Goal: Information Seeking & Learning: Learn about a topic

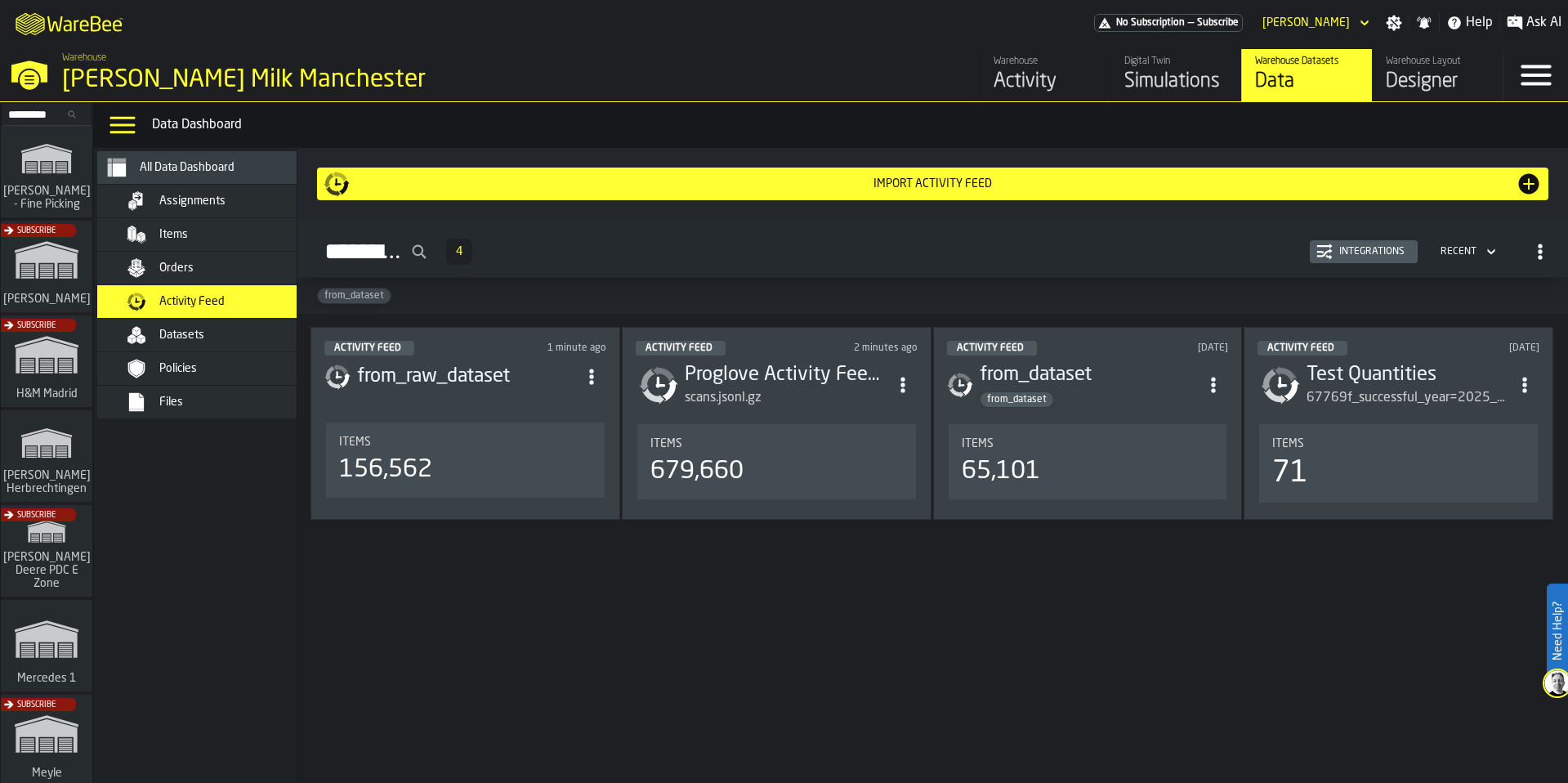
click at [194, 341] on span "Datasets" at bounding box center [181, 335] width 45 height 13
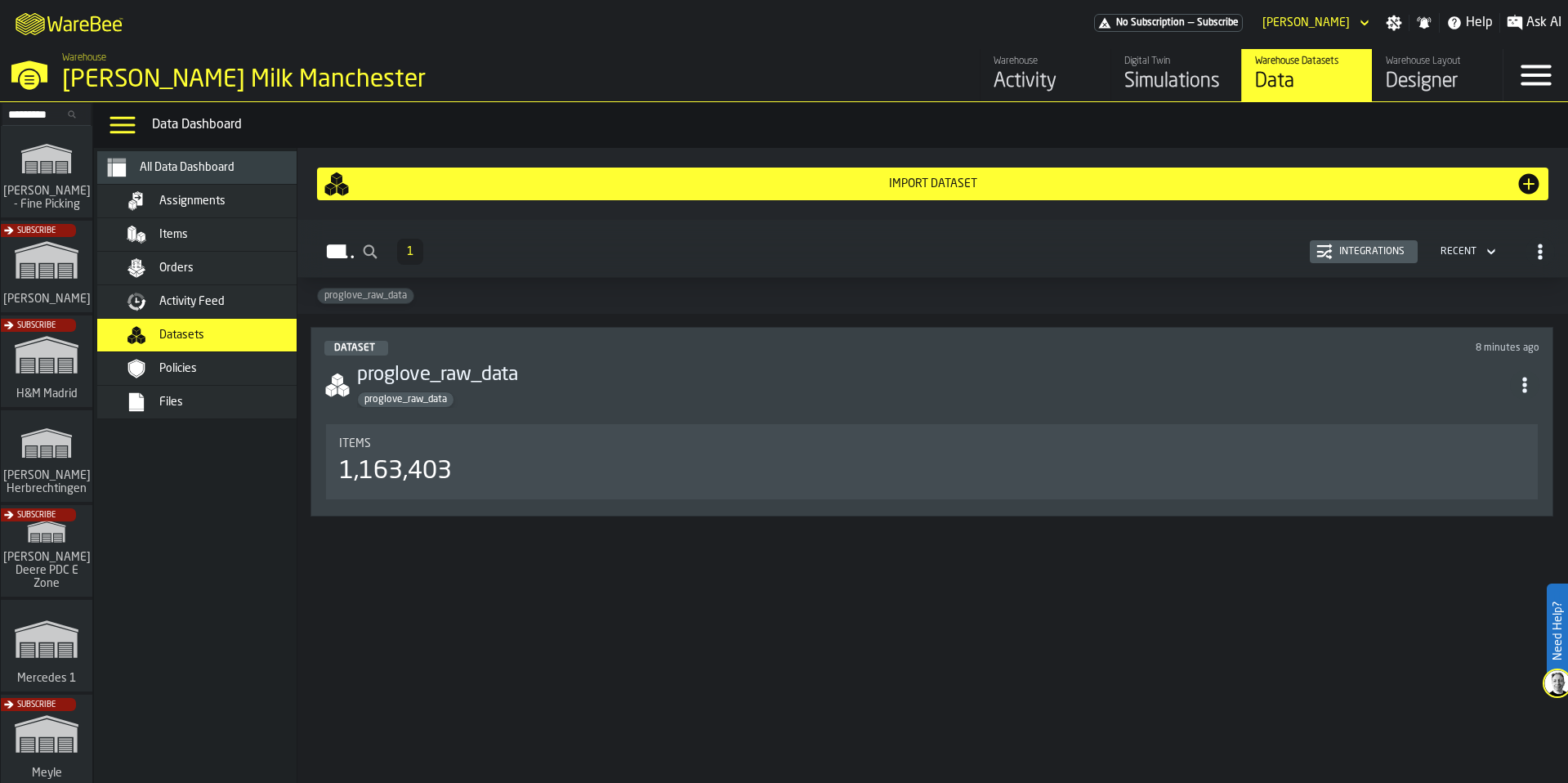
click at [845, 372] on h3 "proglove_raw_data" at bounding box center [934, 375] width 1153 height 26
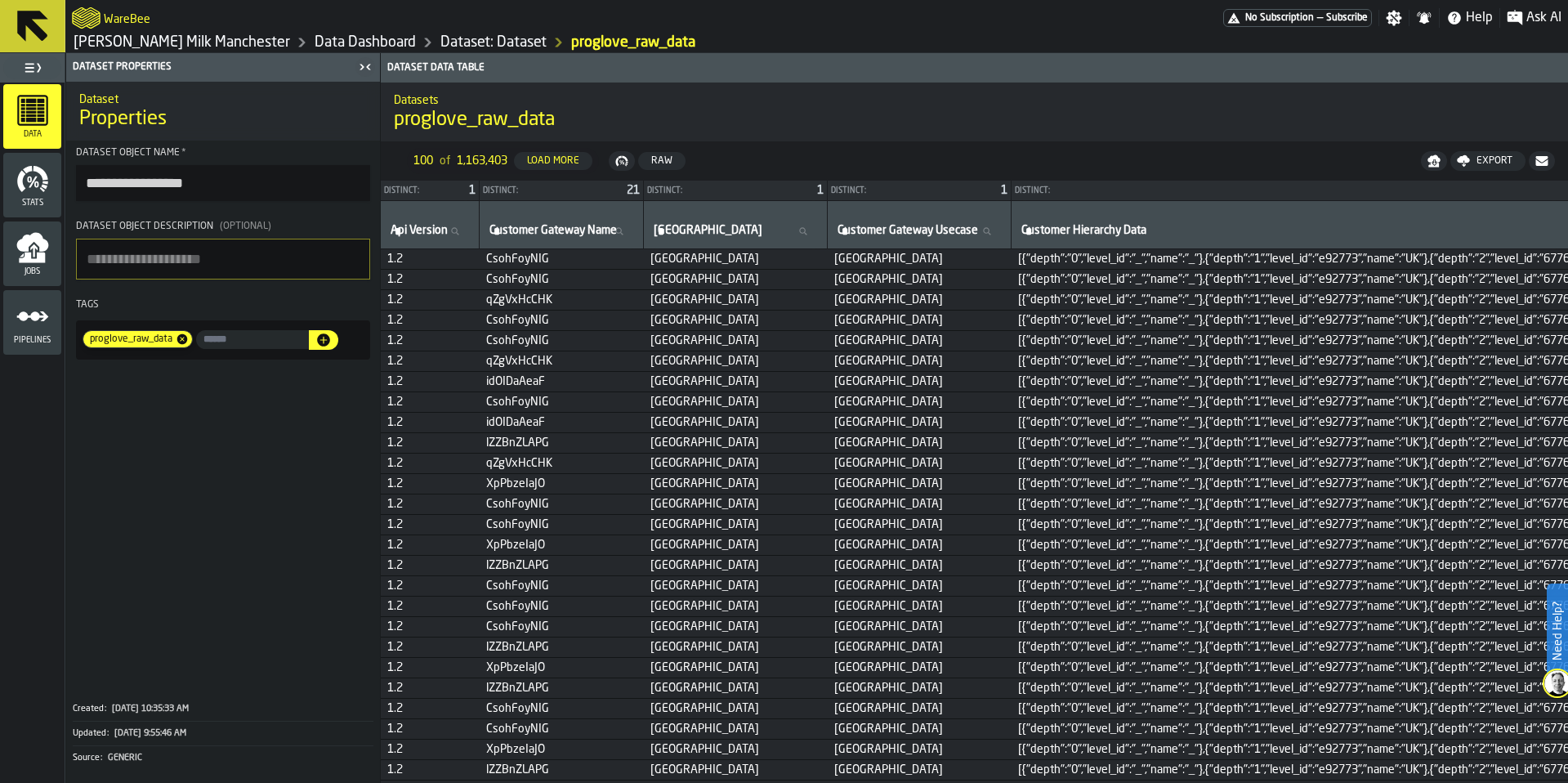
click at [30, 214] on div "Stats" at bounding box center [32, 185] width 58 height 64
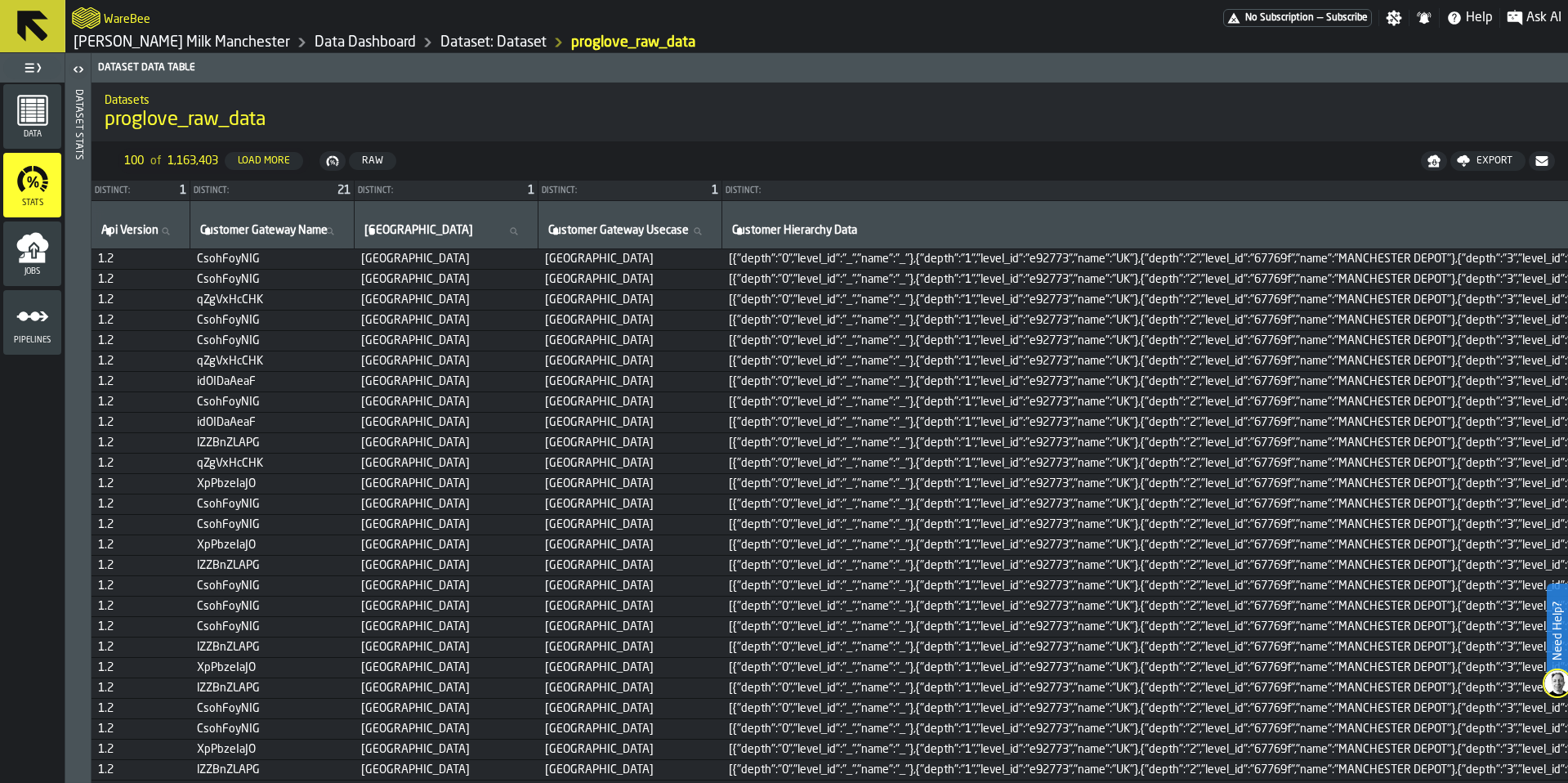
click at [42, 243] on icon "menu Jobs" at bounding box center [32, 241] width 32 height 18
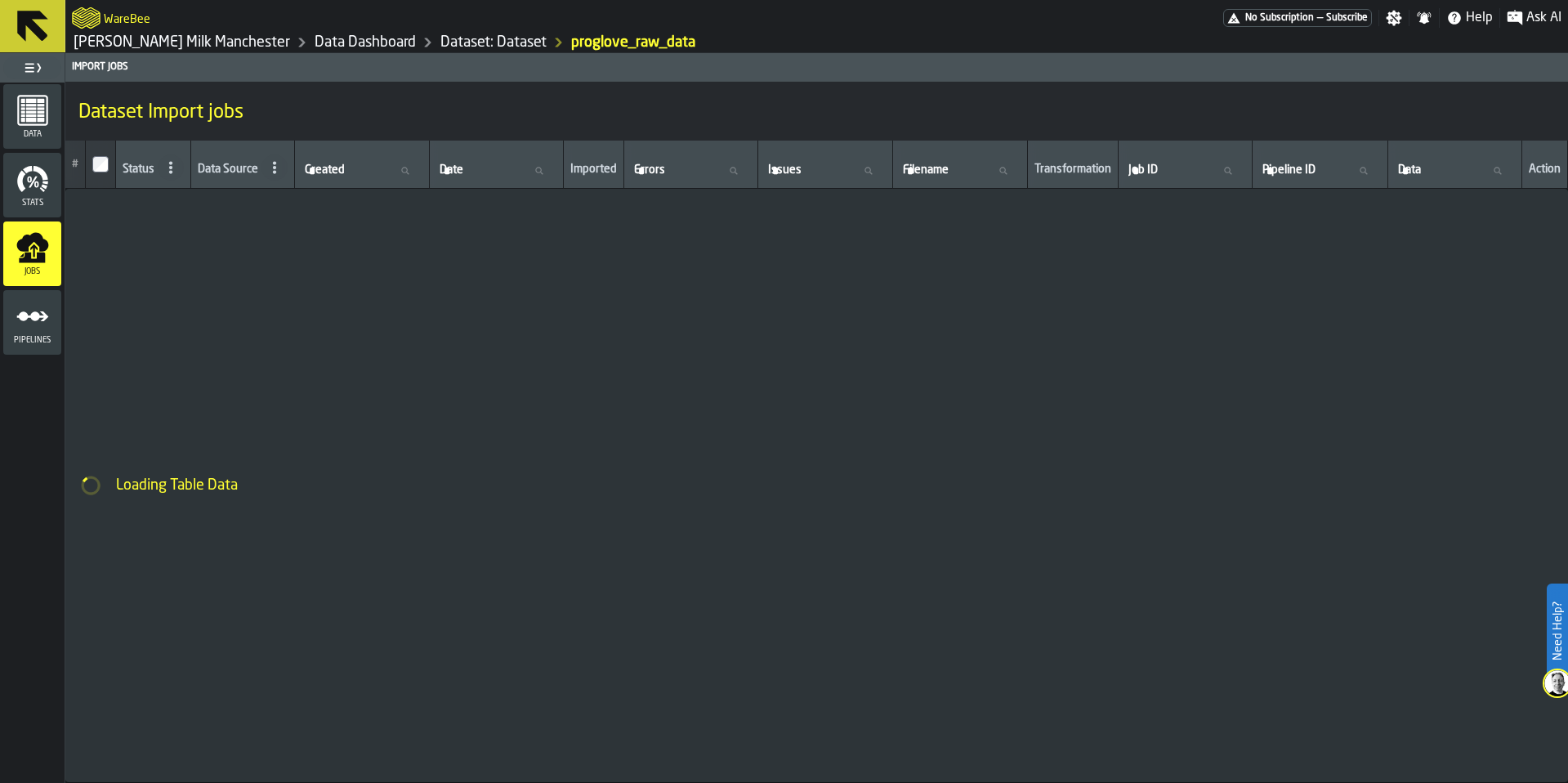
click at [33, 323] on icon "menu Pipelines" at bounding box center [33, 317] width 33 height 33
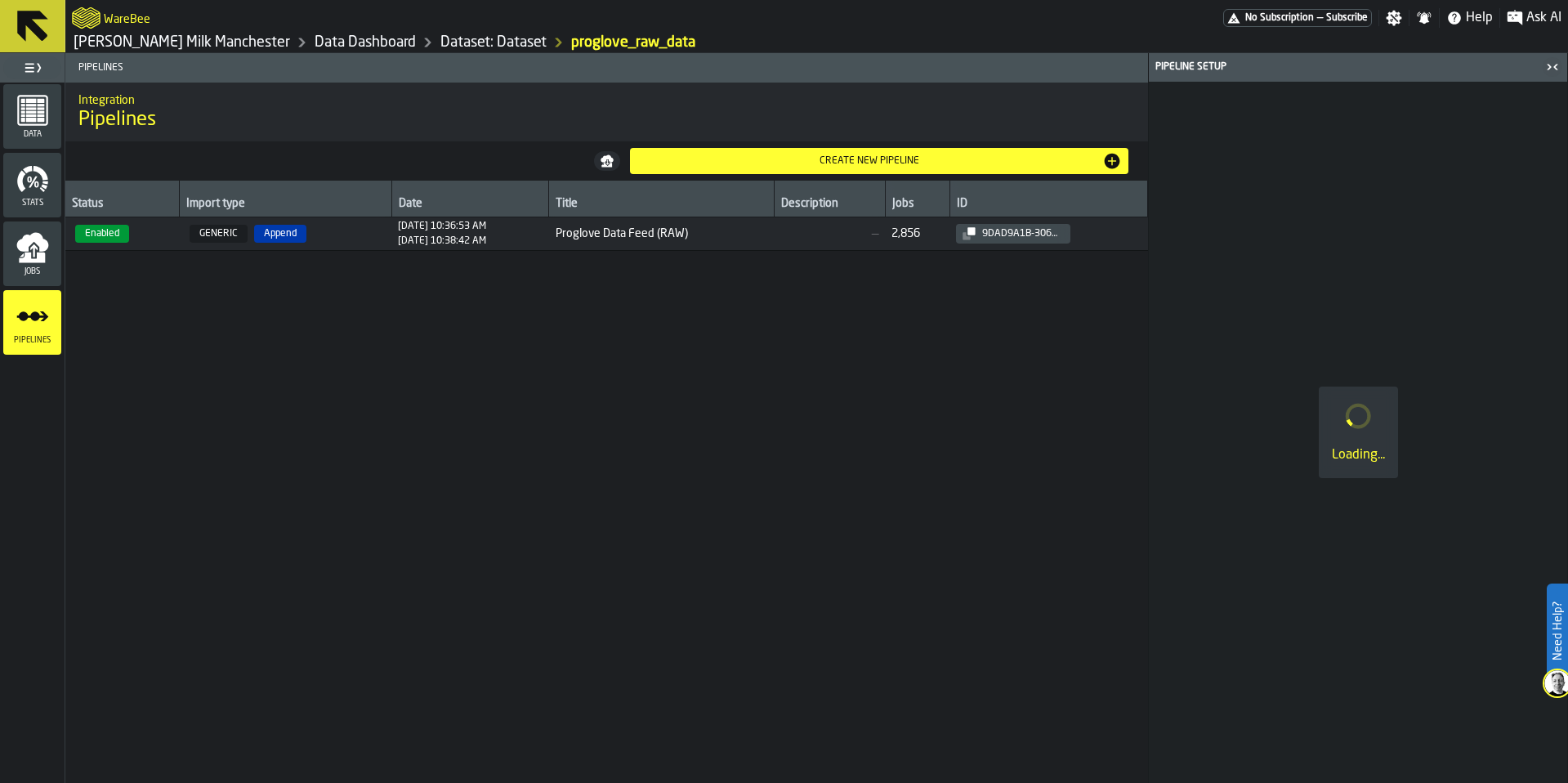
click at [164, 236] on span "Enabled" at bounding box center [122, 234] width 101 height 18
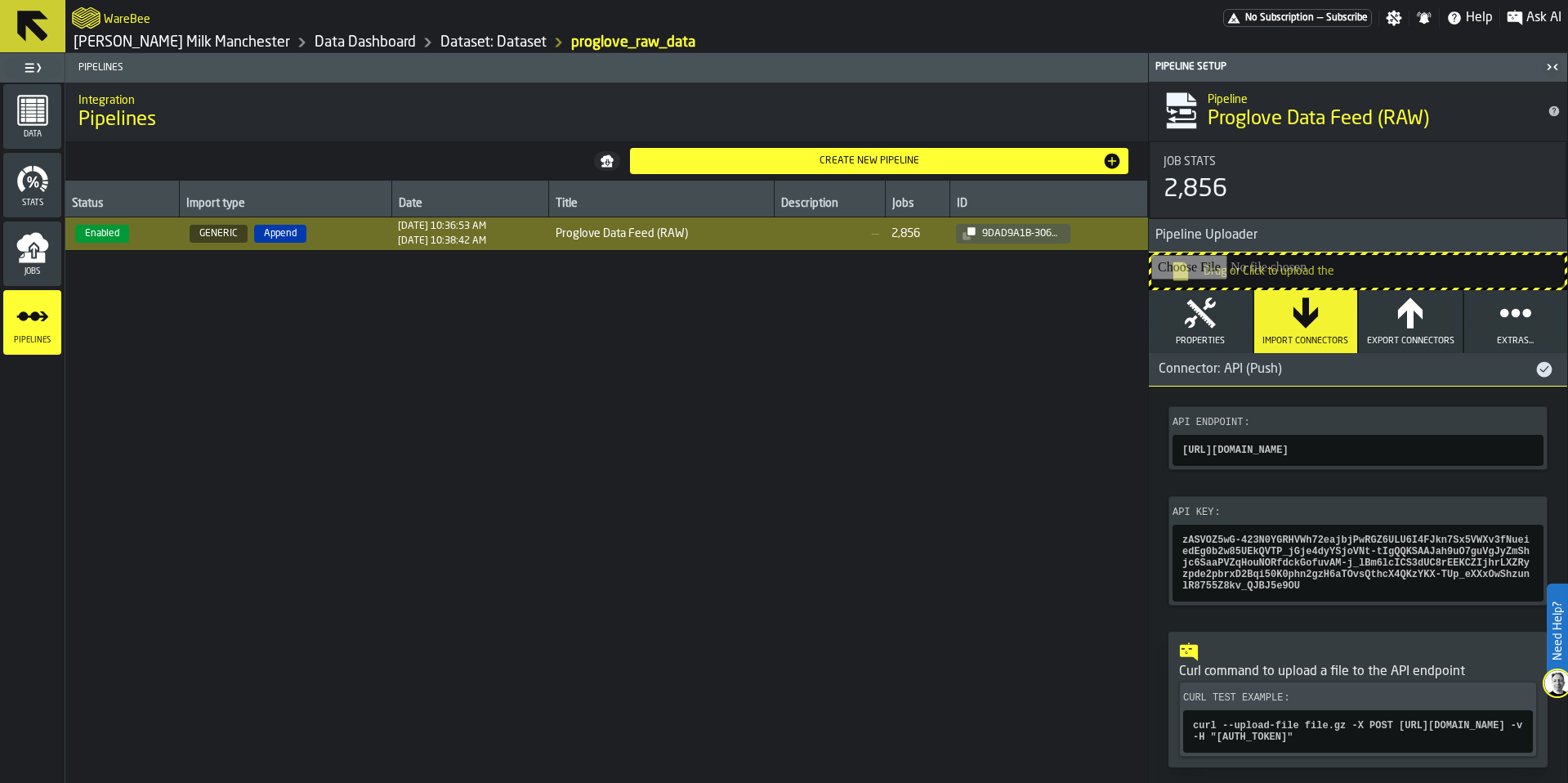
click at [36, 264] on div "Jobs" at bounding box center [32, 253] width 58 height 45
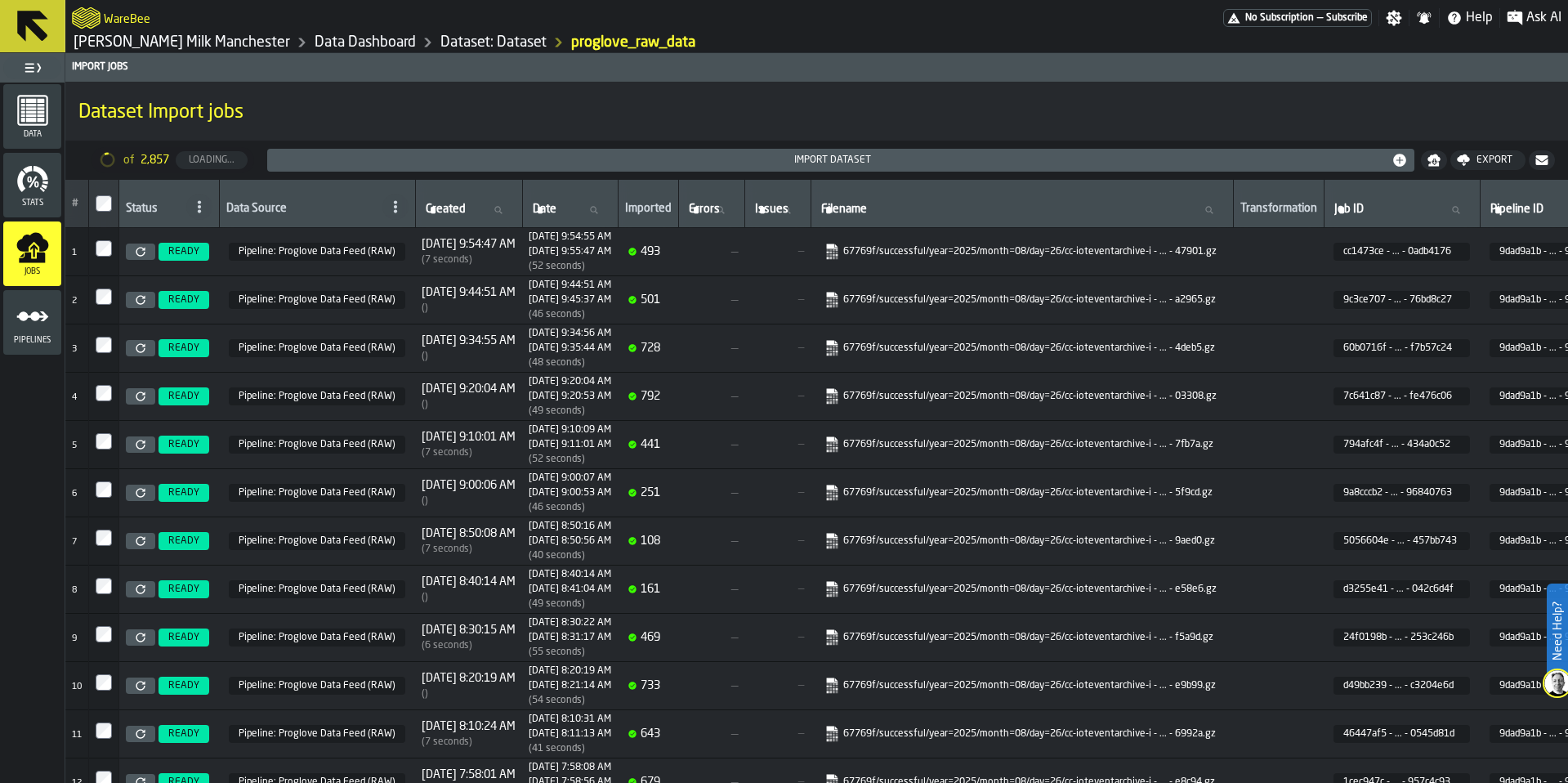
click at [459, 40] on link "Dataset: Dataset" at bounding box center [493, 42] width 106 height 18
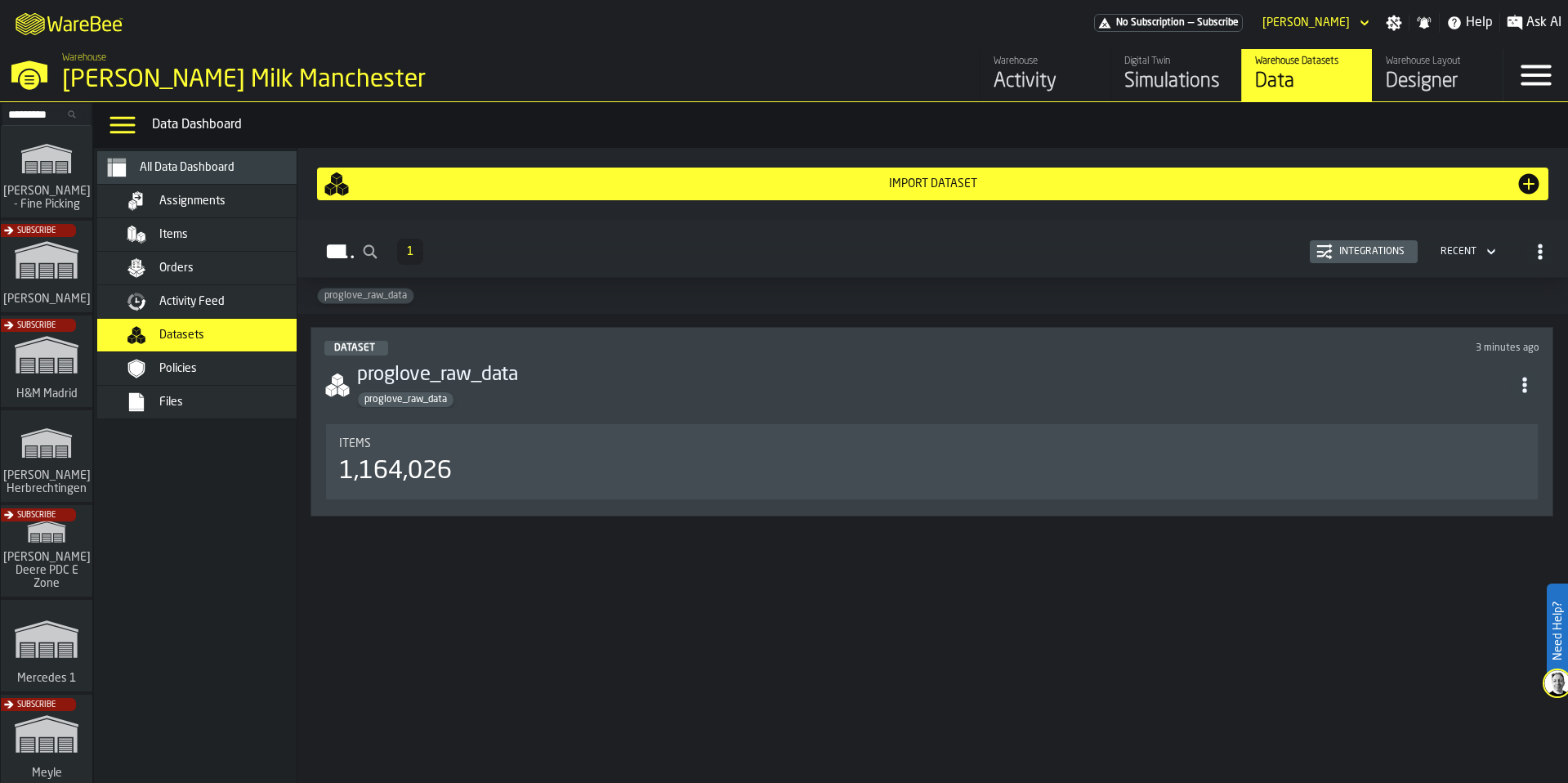
click at [196, 312] on div "Activity Feed" at bounding box center [212, 302] width 229 height 33
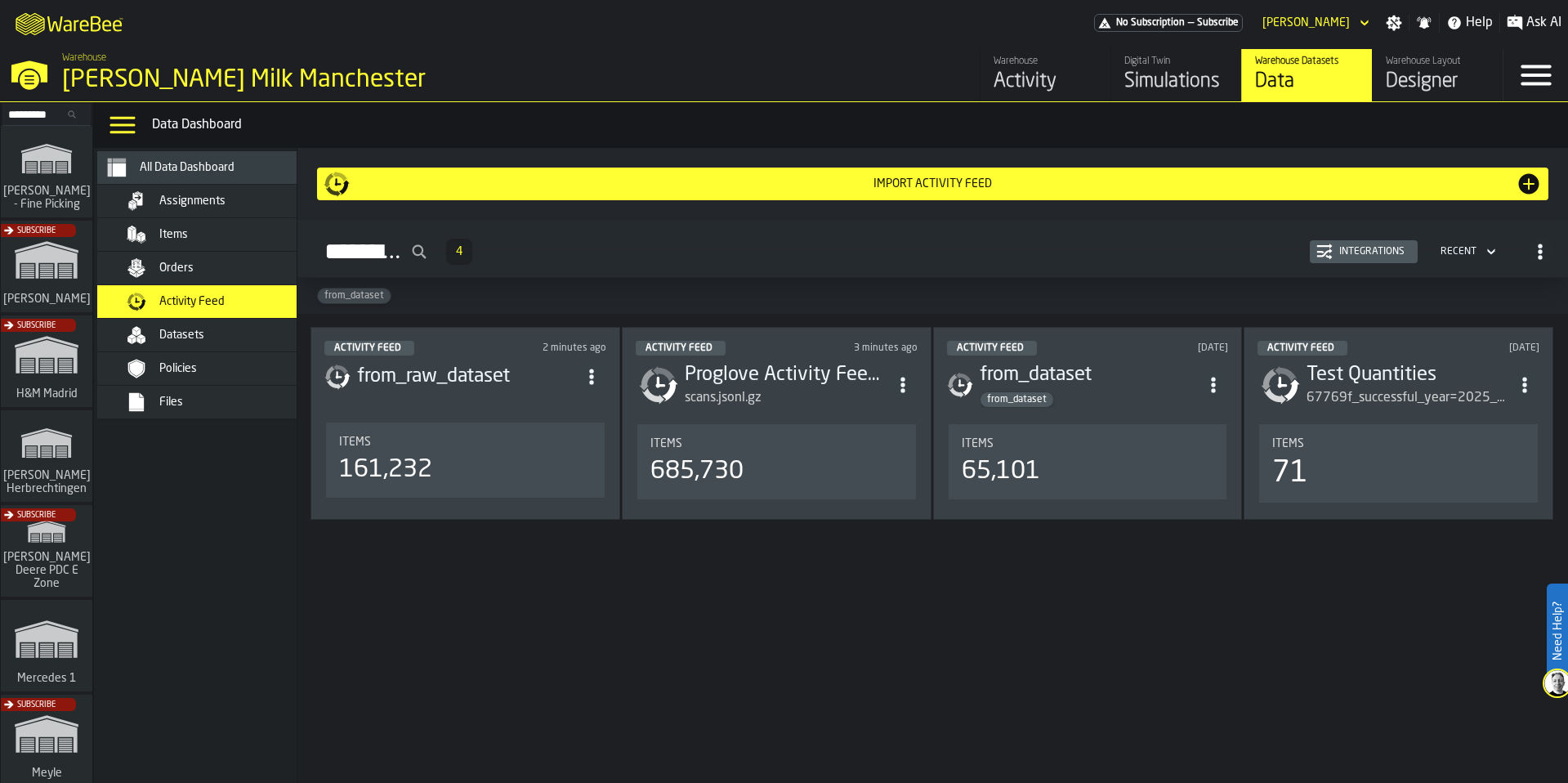
click at [459, 379] on h3 "from_raw_dataset" at bounding box center [467, 377] width 220 height 26
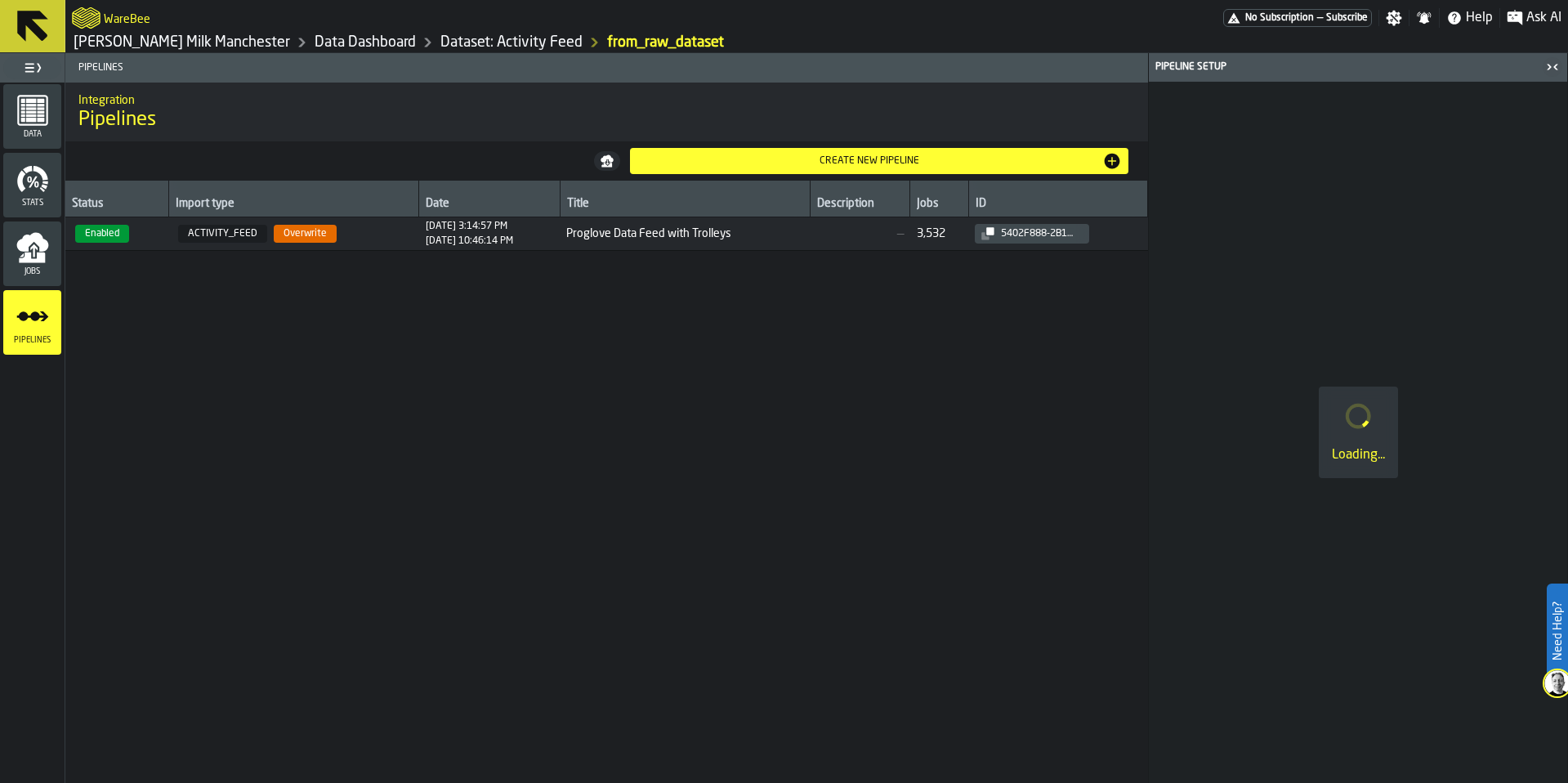
click at [366, 243] on td "ACTIVITY_FEED Overwrite" at bounding box center [294, 234] width 250 height 33
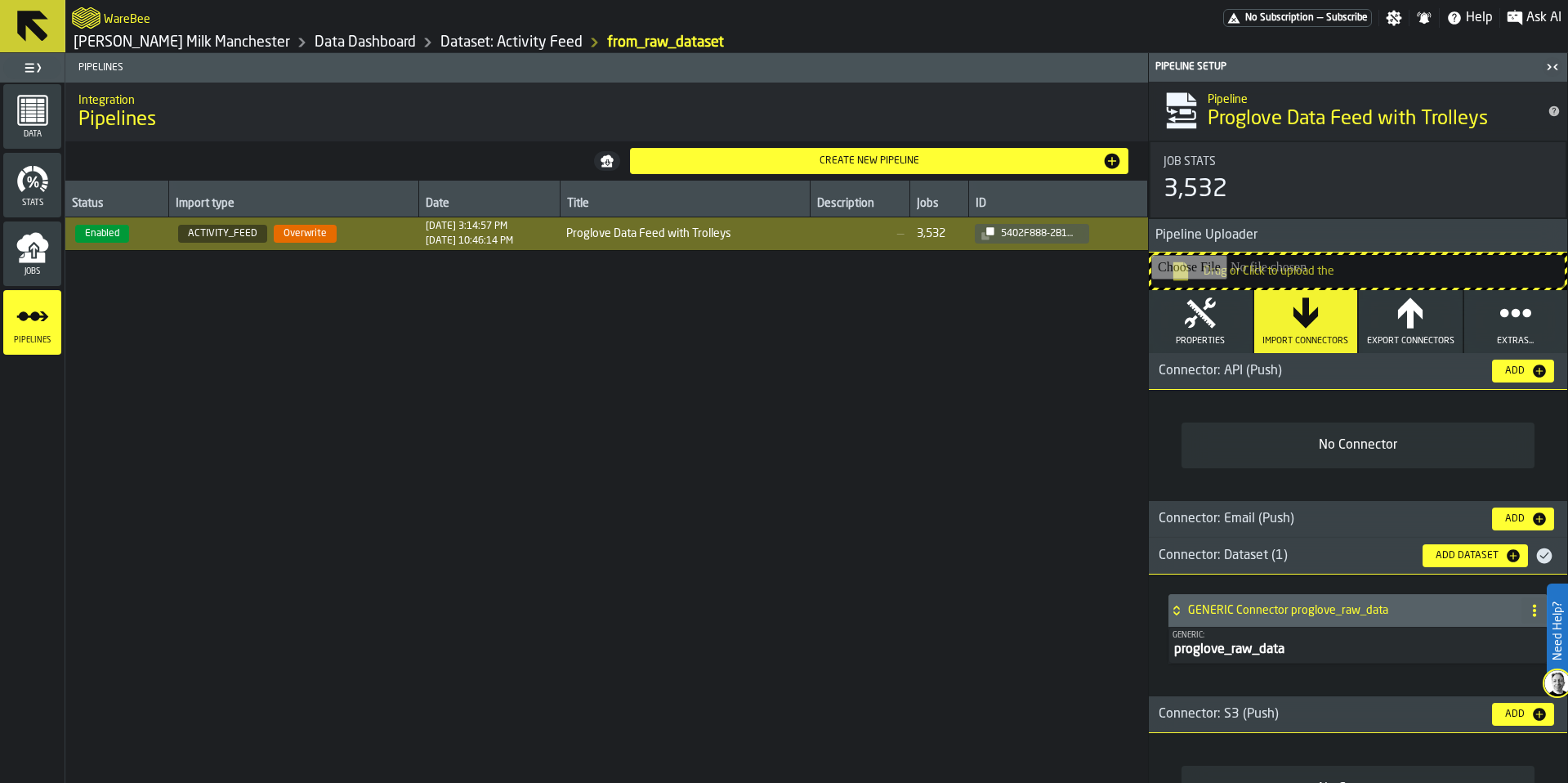
click at [440, 44] on link "Dataset: Activity Feed" at bounding box center [511, 42] width 142 height 18
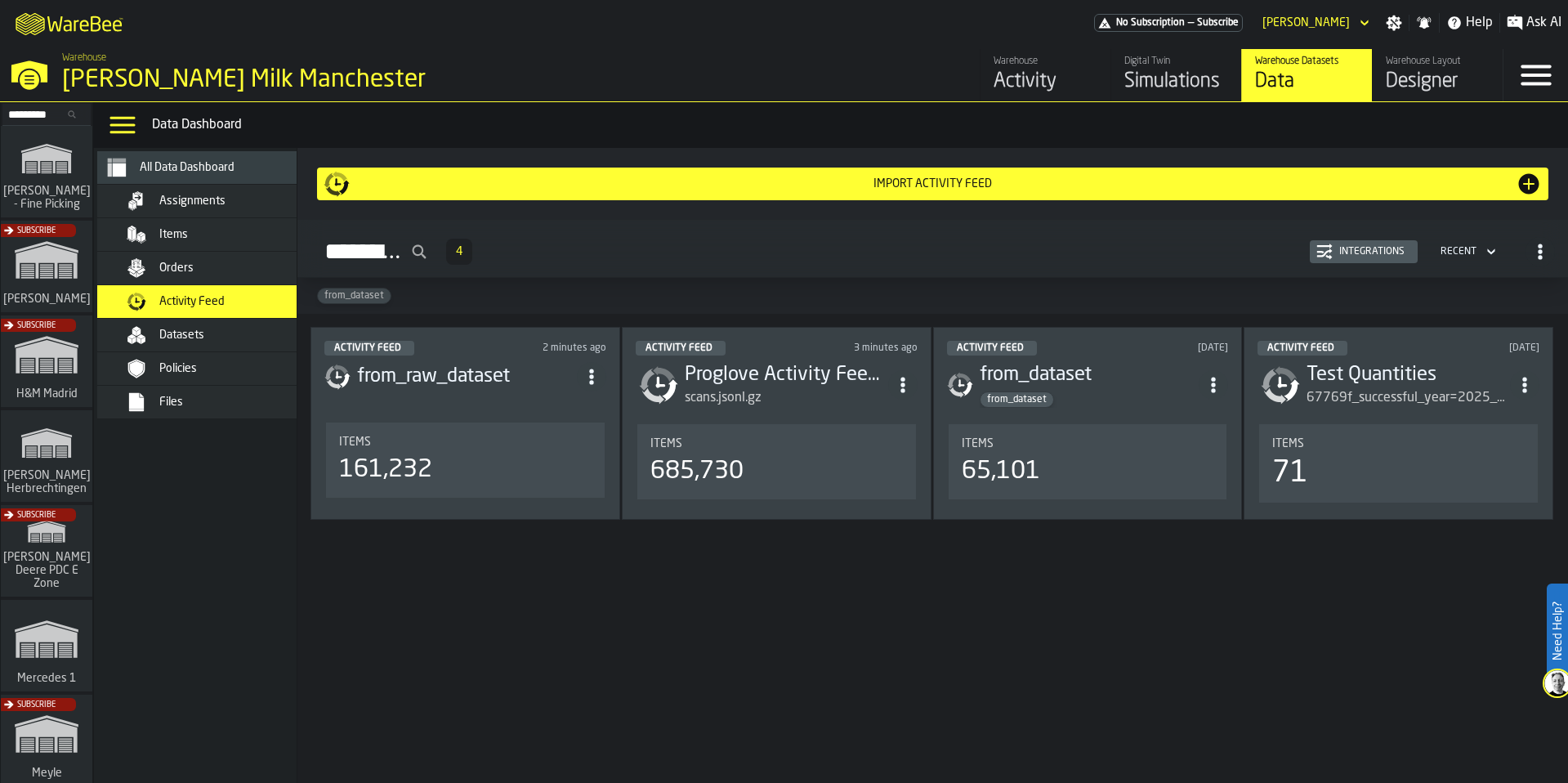
click at [847, 391] on div "scans.jsonl.gz" at bounding box center [786, 398] width 203 height 19
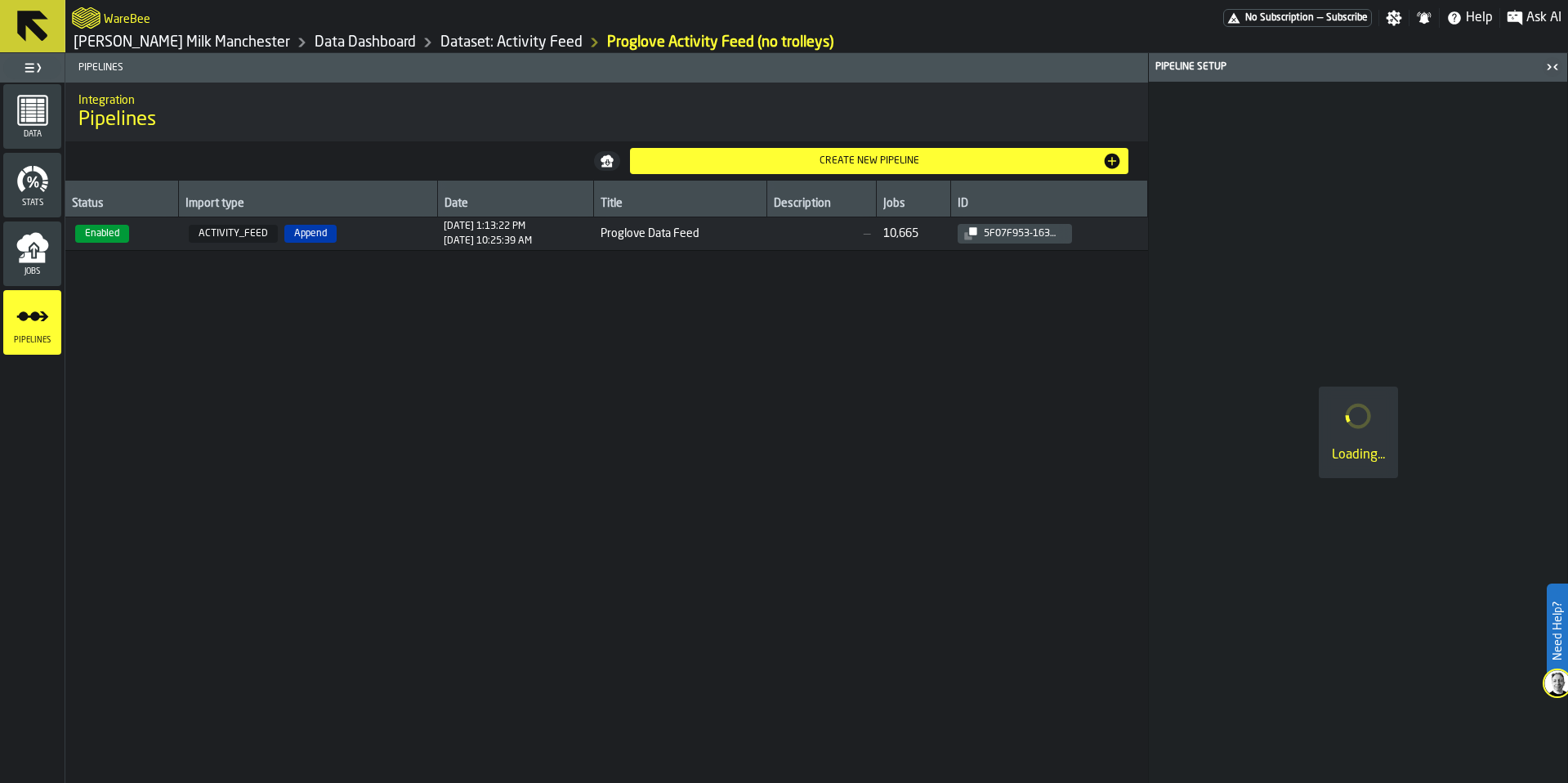
click at [364, 234] on span "ACTIVITY_FEED Append" at bounding box center [308, 234] width 245 height 18
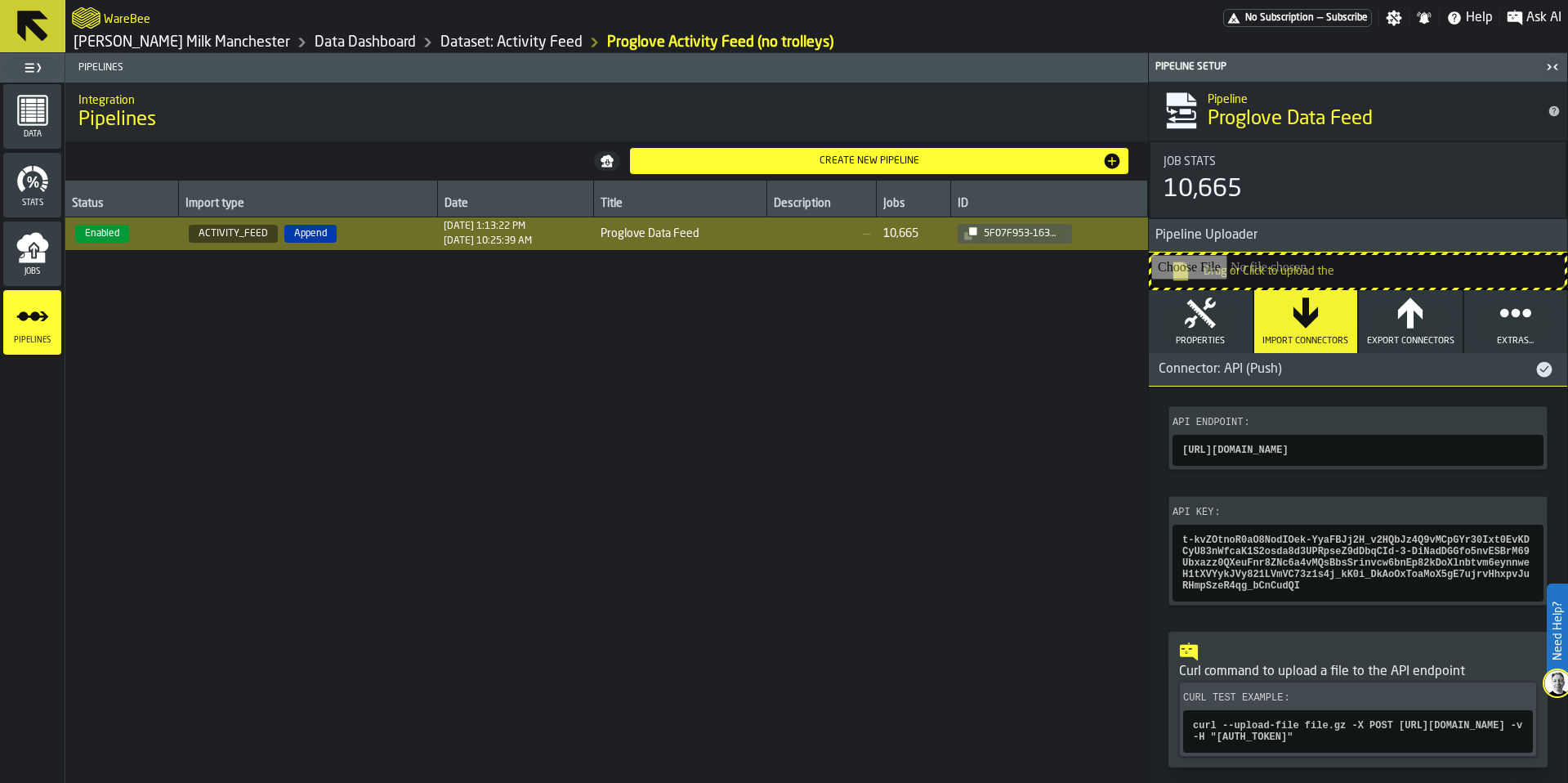
click at [29, 254] on icon "menu Jobs" at bounding box center [31, 258] width 26 height 11
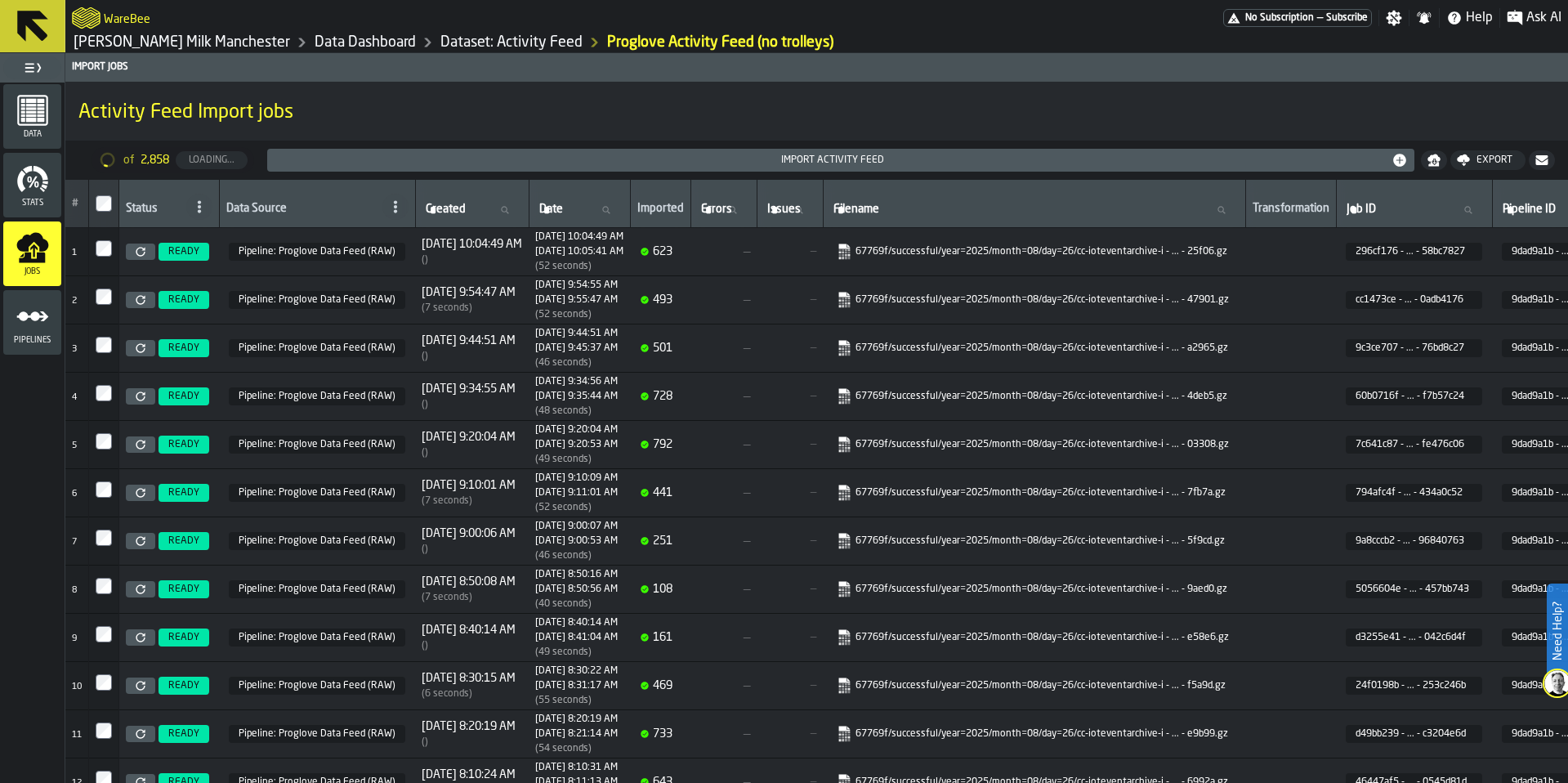
click at [47, 170] on icon "menu Stats" at bounding box center [33, 180] width 33 height 33
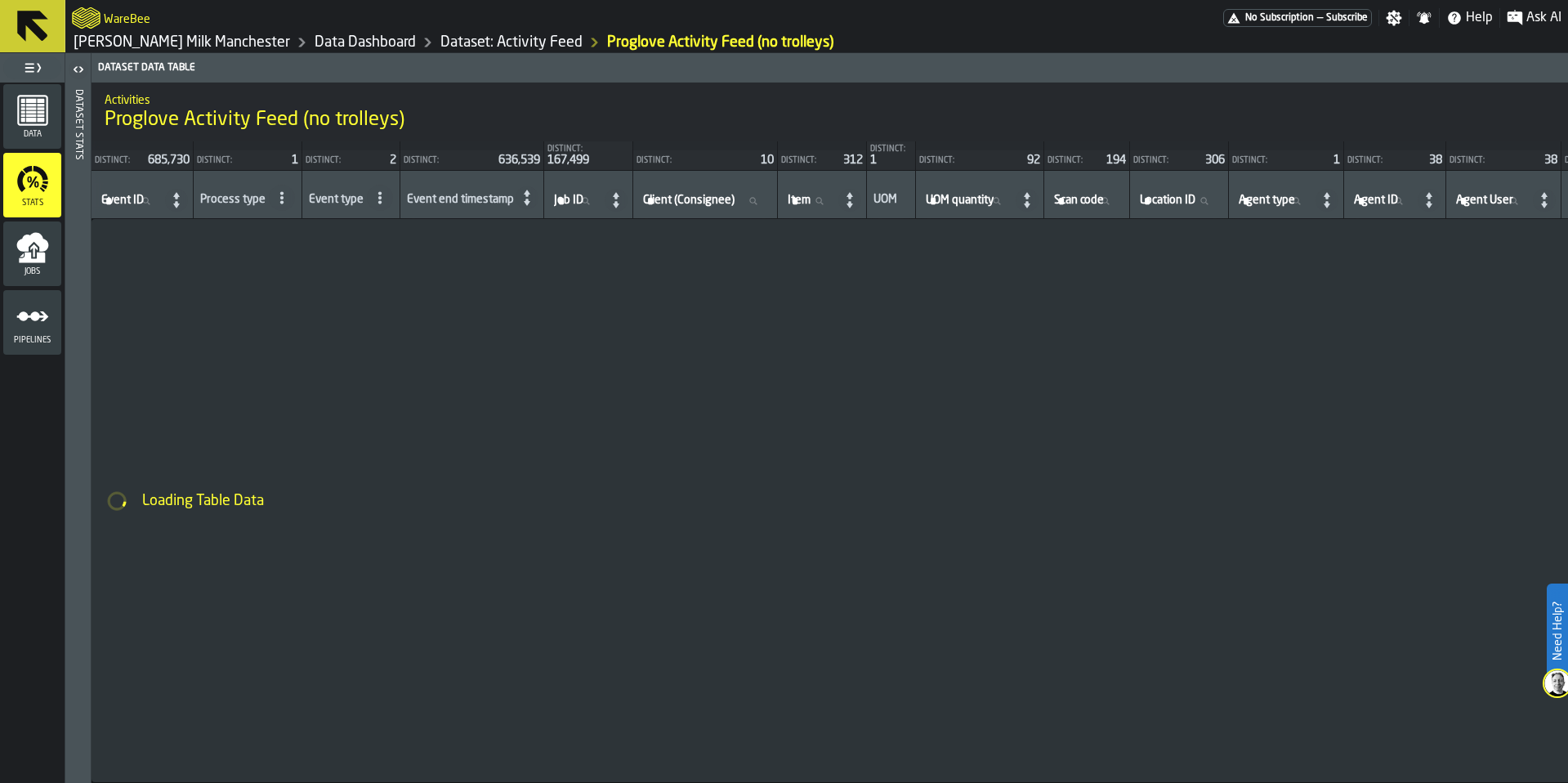
click at [54, 323] on div "Pipelines" at bounding box center [32, 322] width 58 height 45
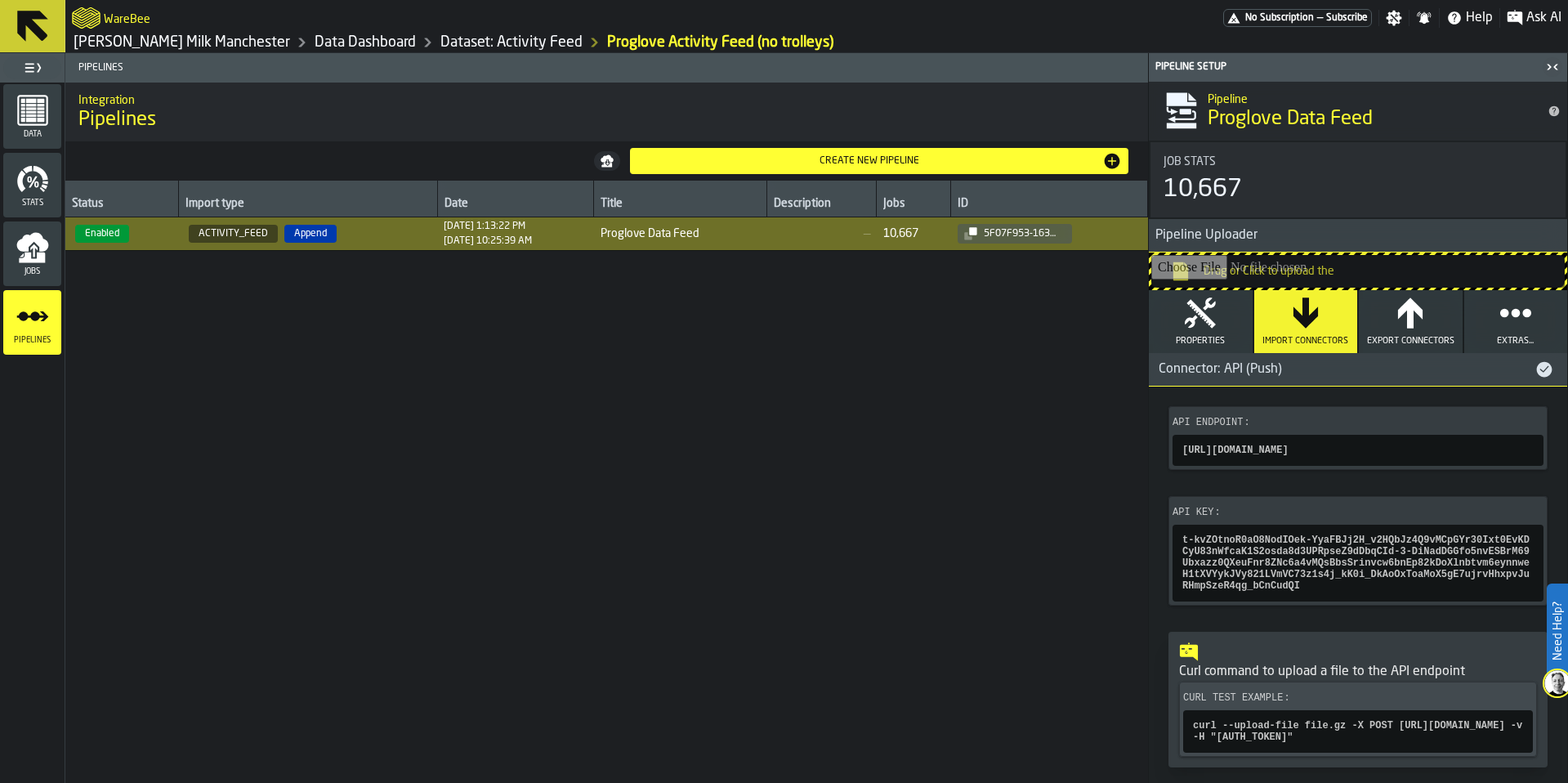
click at [315, 41] on link "Data Dashboard" at bounding box center [366, 42] width 101 height 18
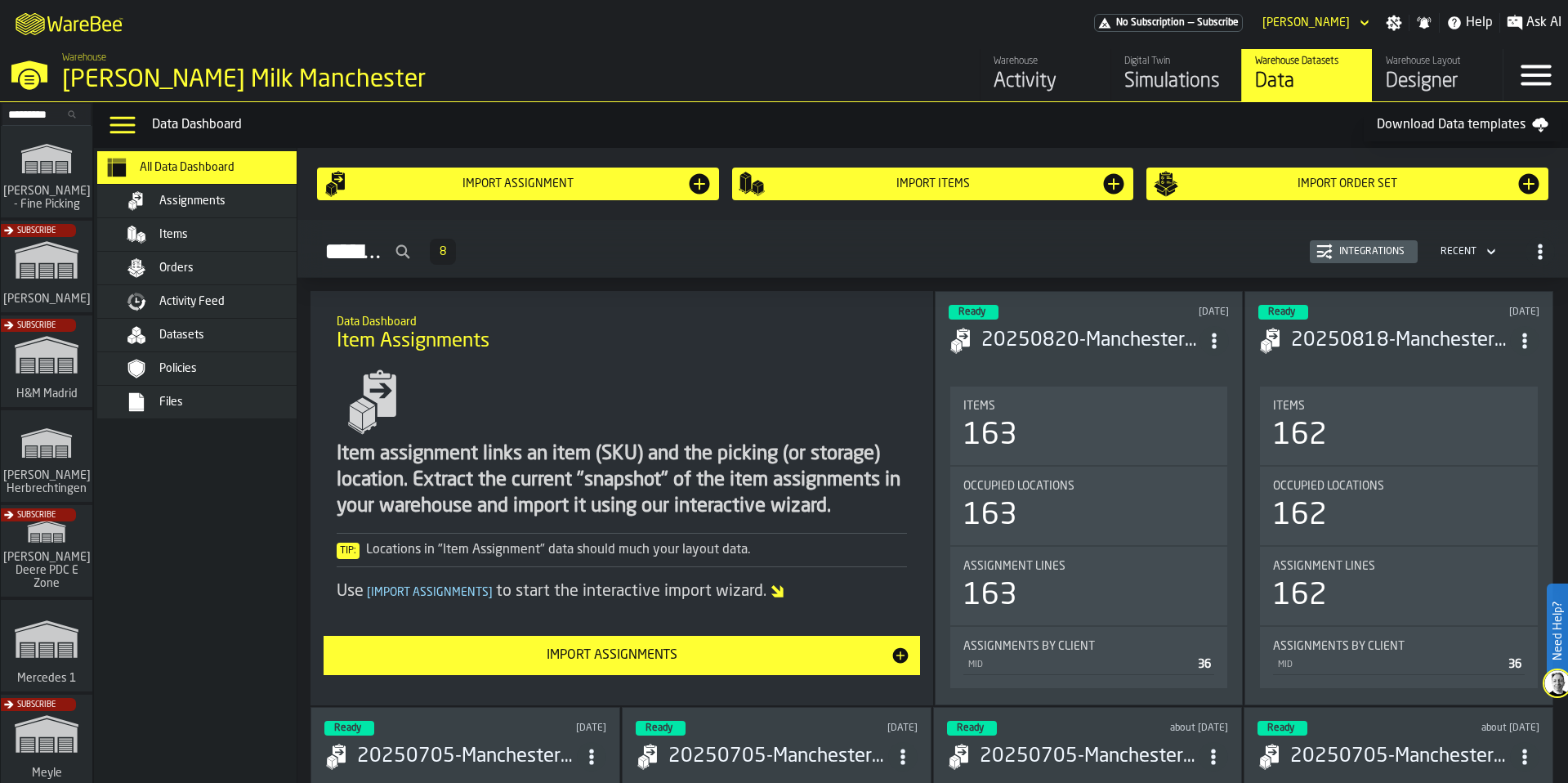
click at [189, 307] on span "Activity Feed" at bounding box center [192, 301] width 65 height 13
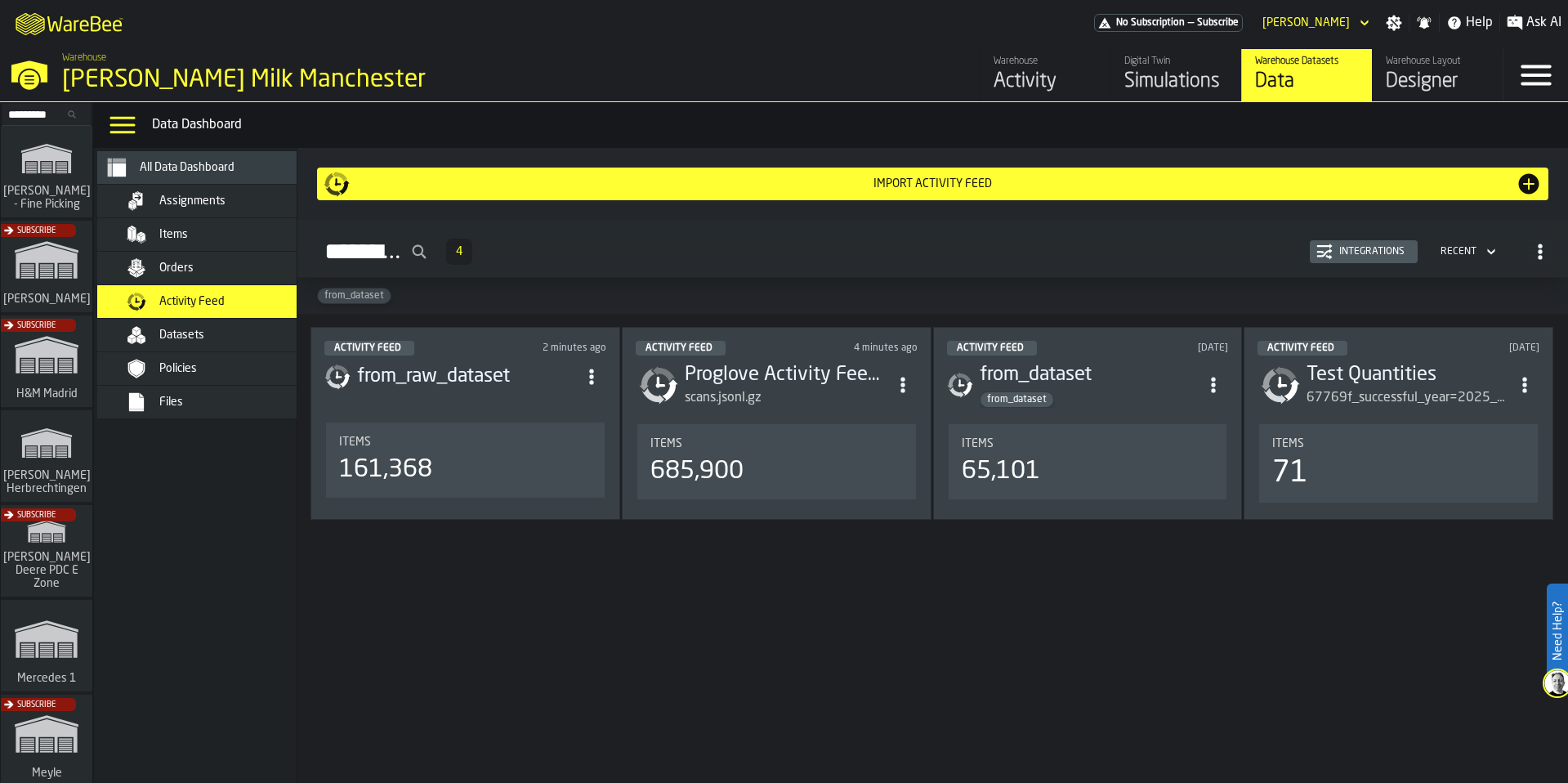
click at [778, 376] on h3 "Proglove Activity Feed (no trolleys)" at bounding box center [786, 375] width 203 height 26
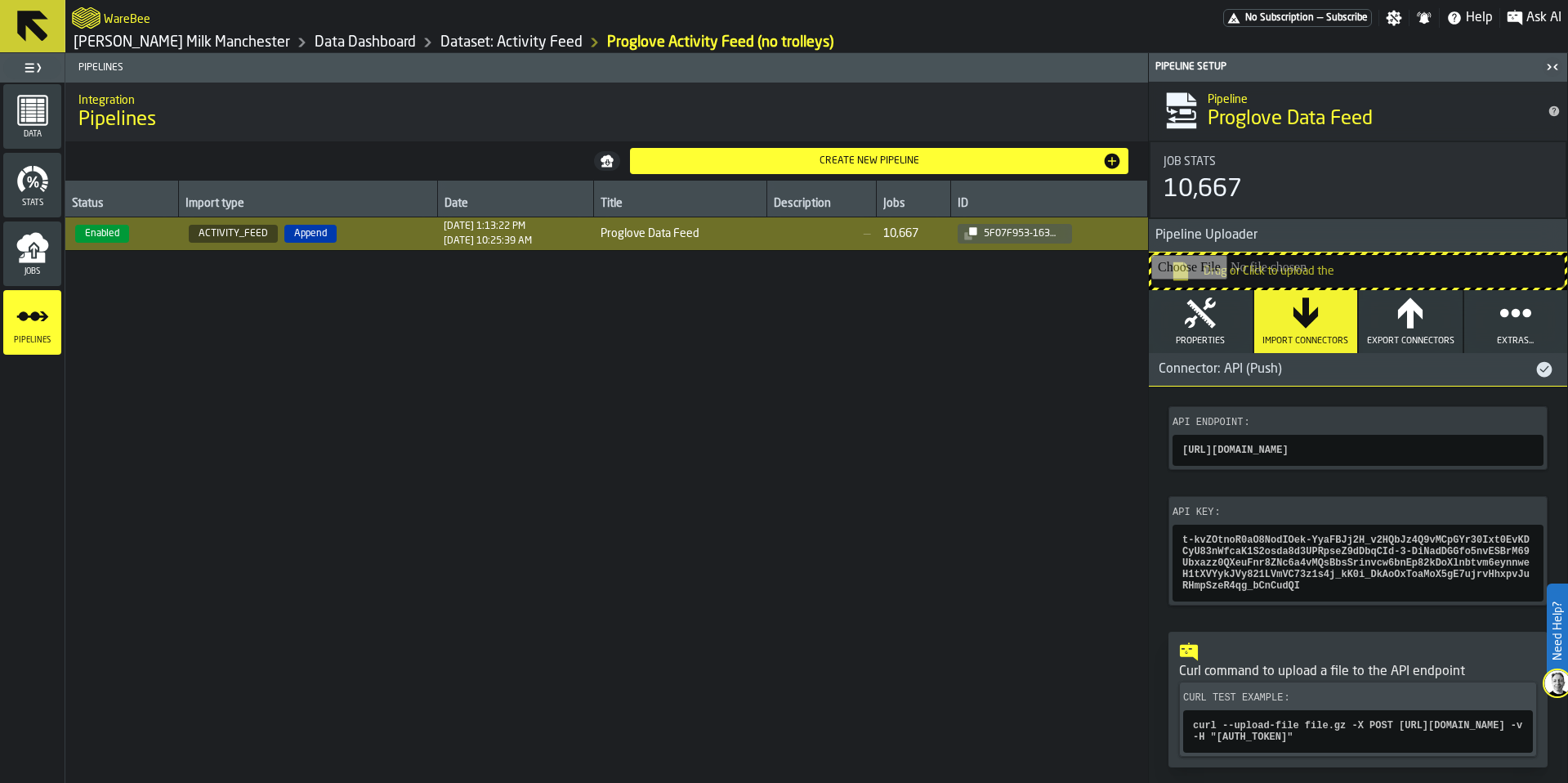
click at [501, 34] on link "Dataset: Activity Feed" at bounding box center [511, 42] width 142 height 18
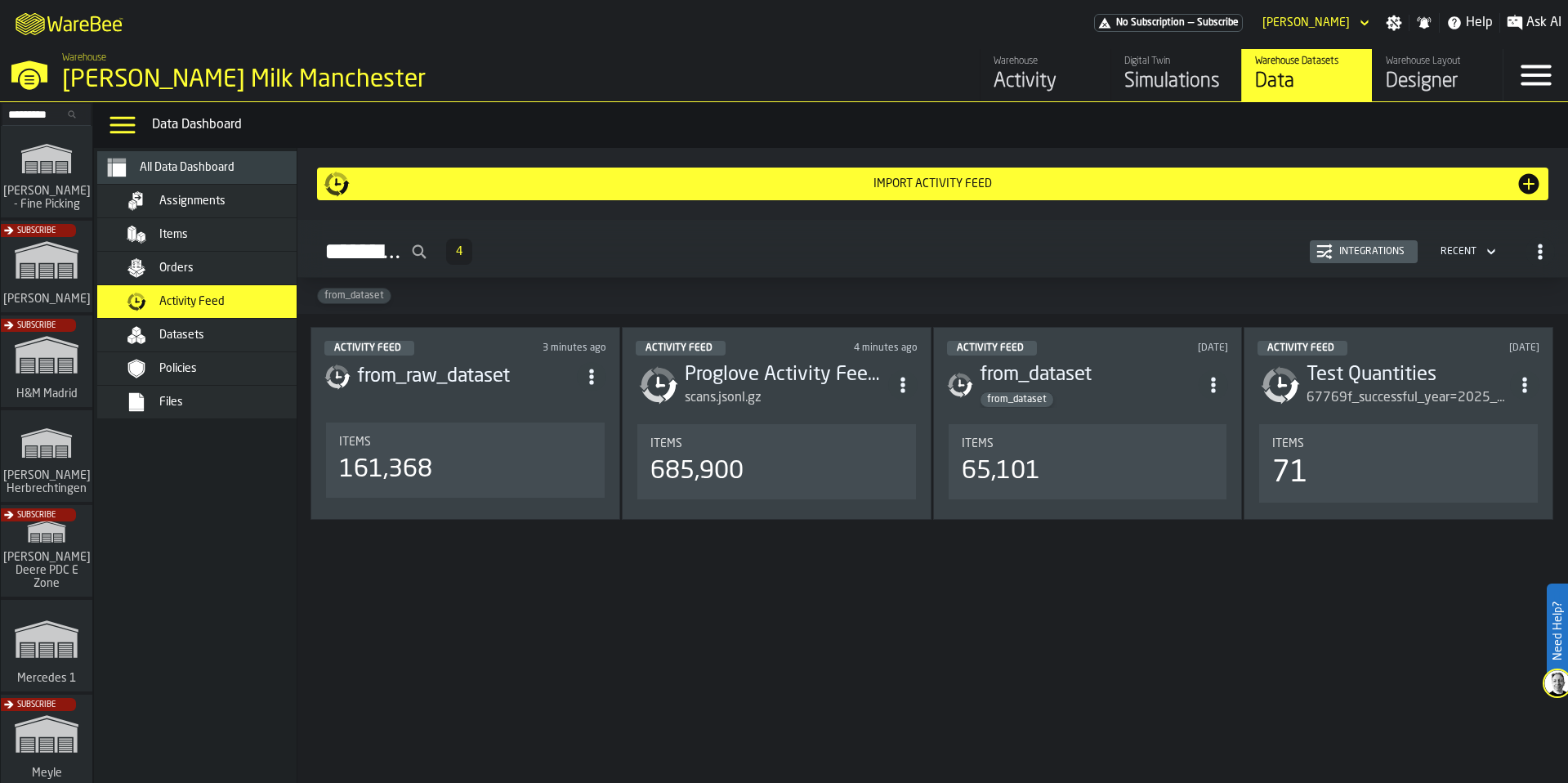
click at [1308, 81] on div "Data" at bounding box center [1307, 82] width 104 height 26
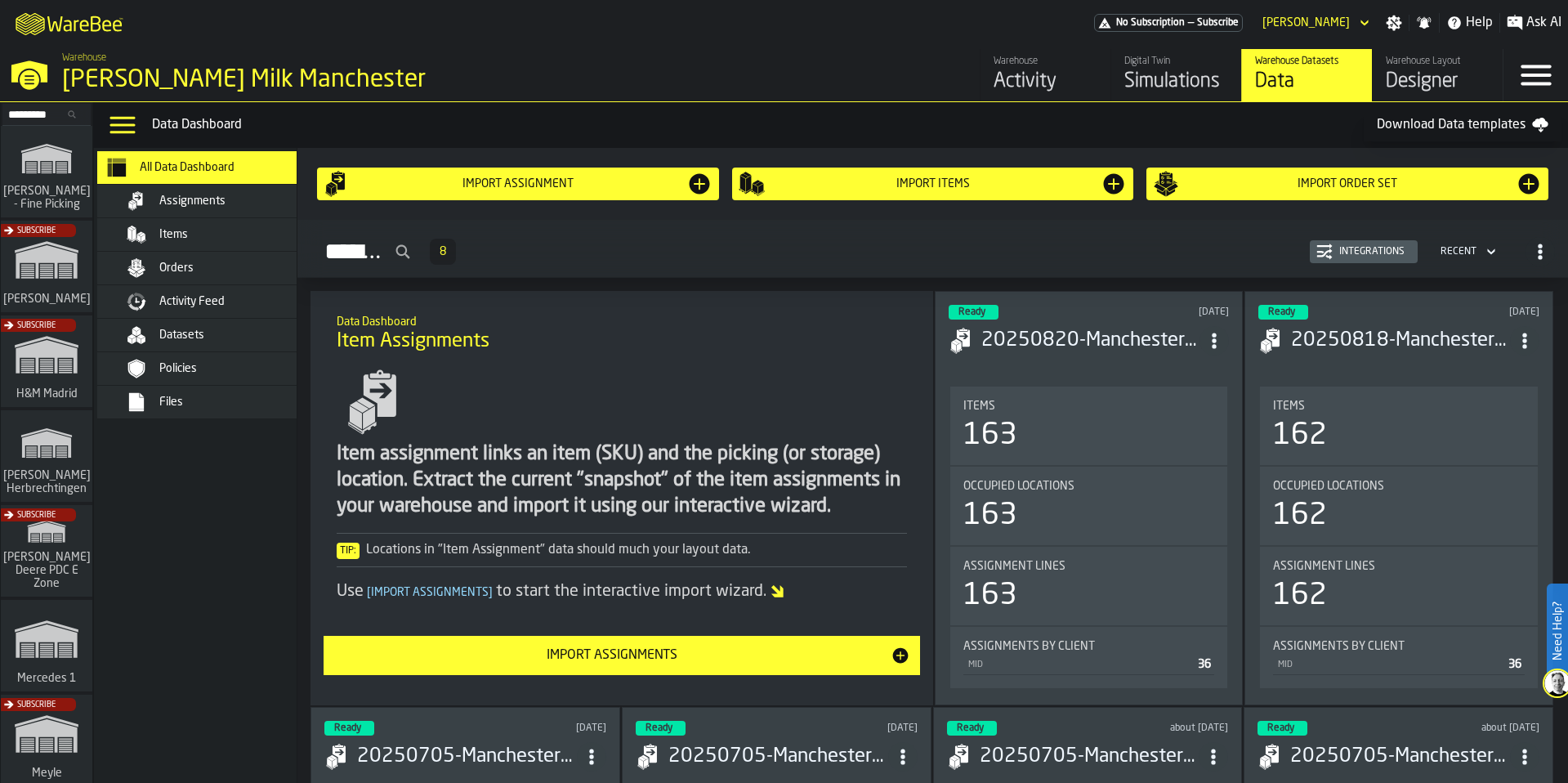
click at [191, 333] on span "Datasets" at bounding box center [181, 335] width 45 height 13
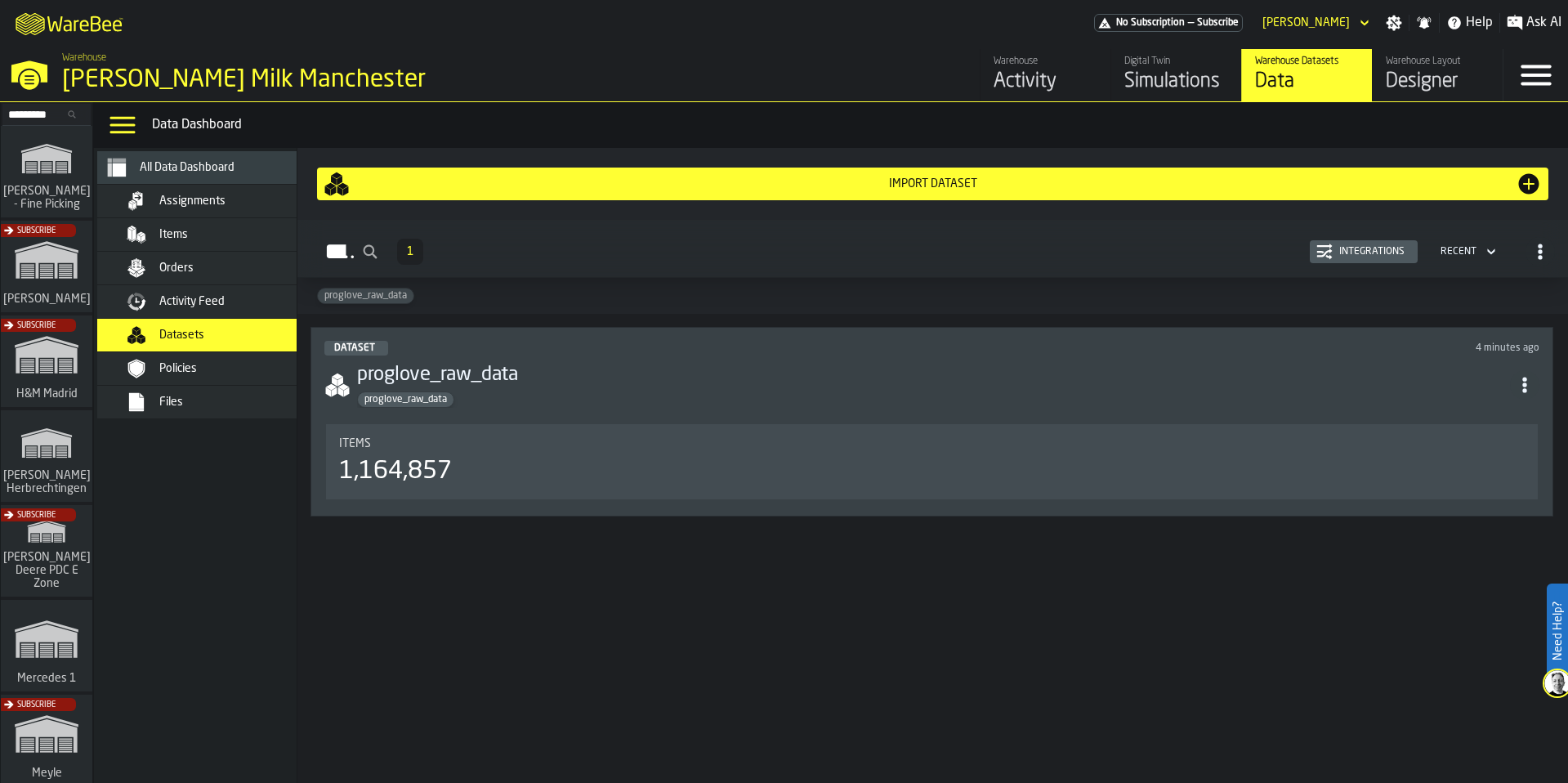
click at [626, 380] on h3 "proglove_raw_data" at bounding box center [934, 375] width 1153 height 26
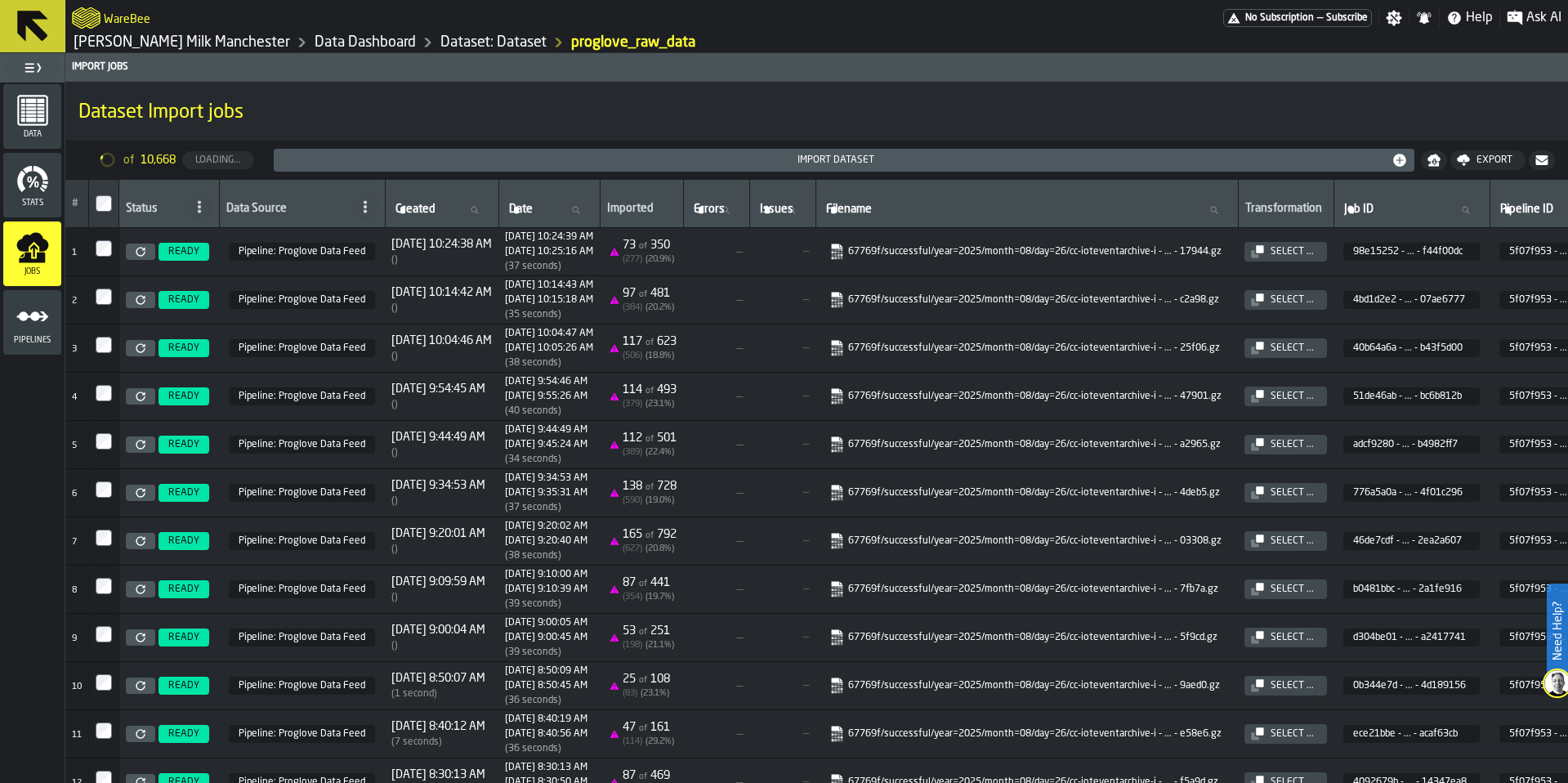
click at [17, 309] on icon "menu Pipelines" at bounding box center [33, 317] width 33 height 33
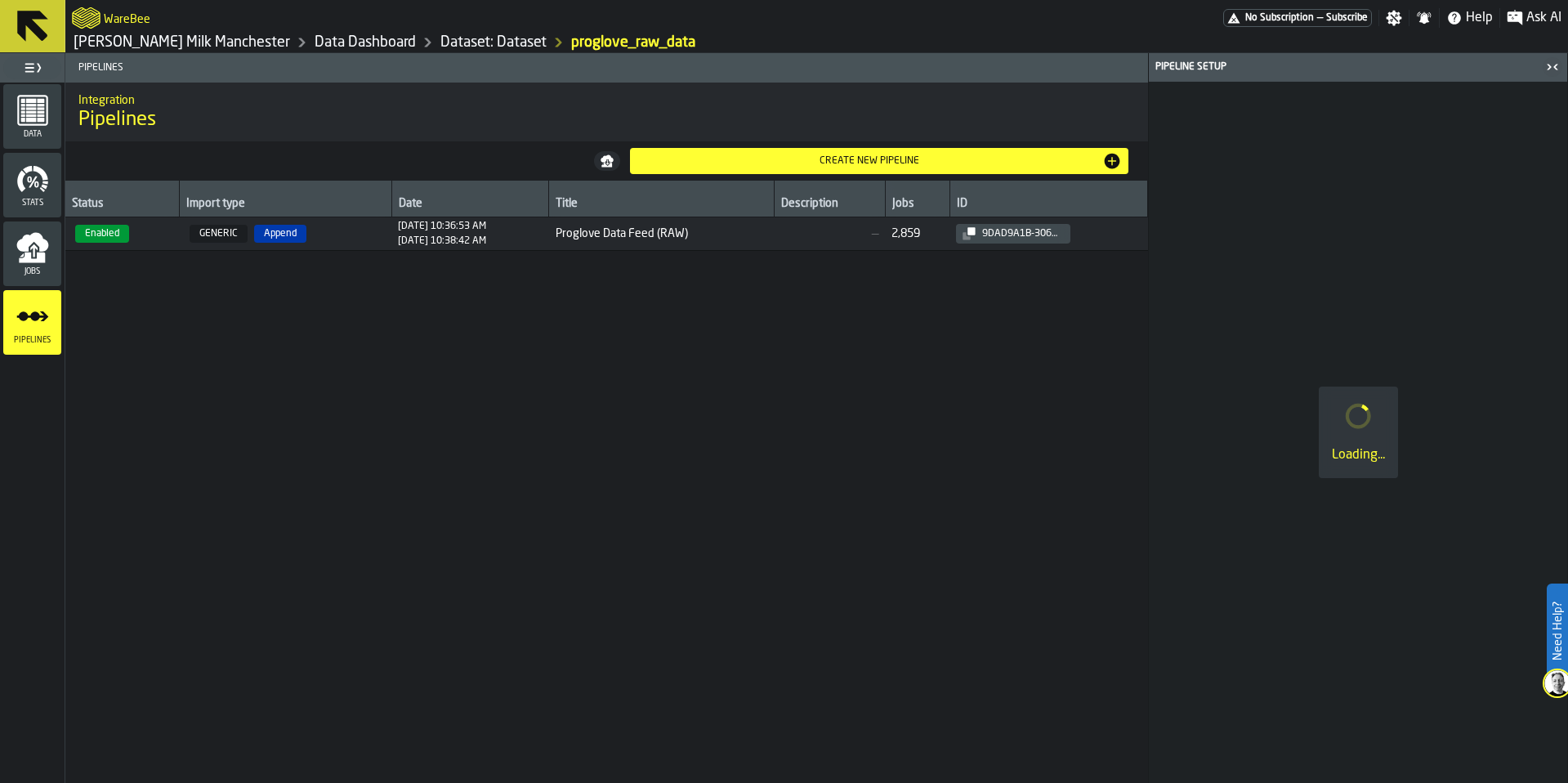
click at [339, 228] on span "GENERIC Append" at bounding box center [285, 234] width 199 height 18
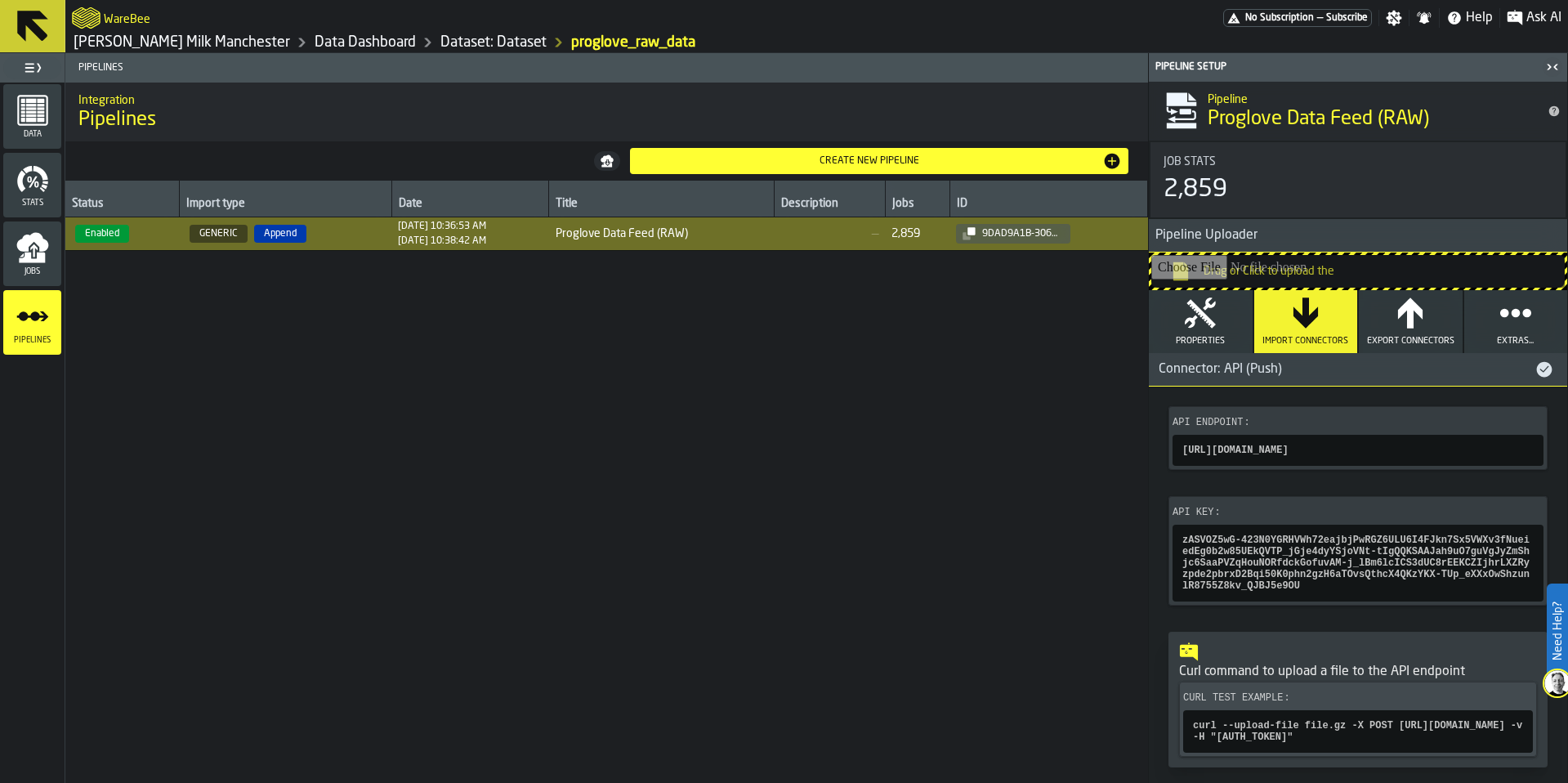
click at [440, 41] on link "Dataset: Dataset" at bounding box center [493, 42] width 106 height 18
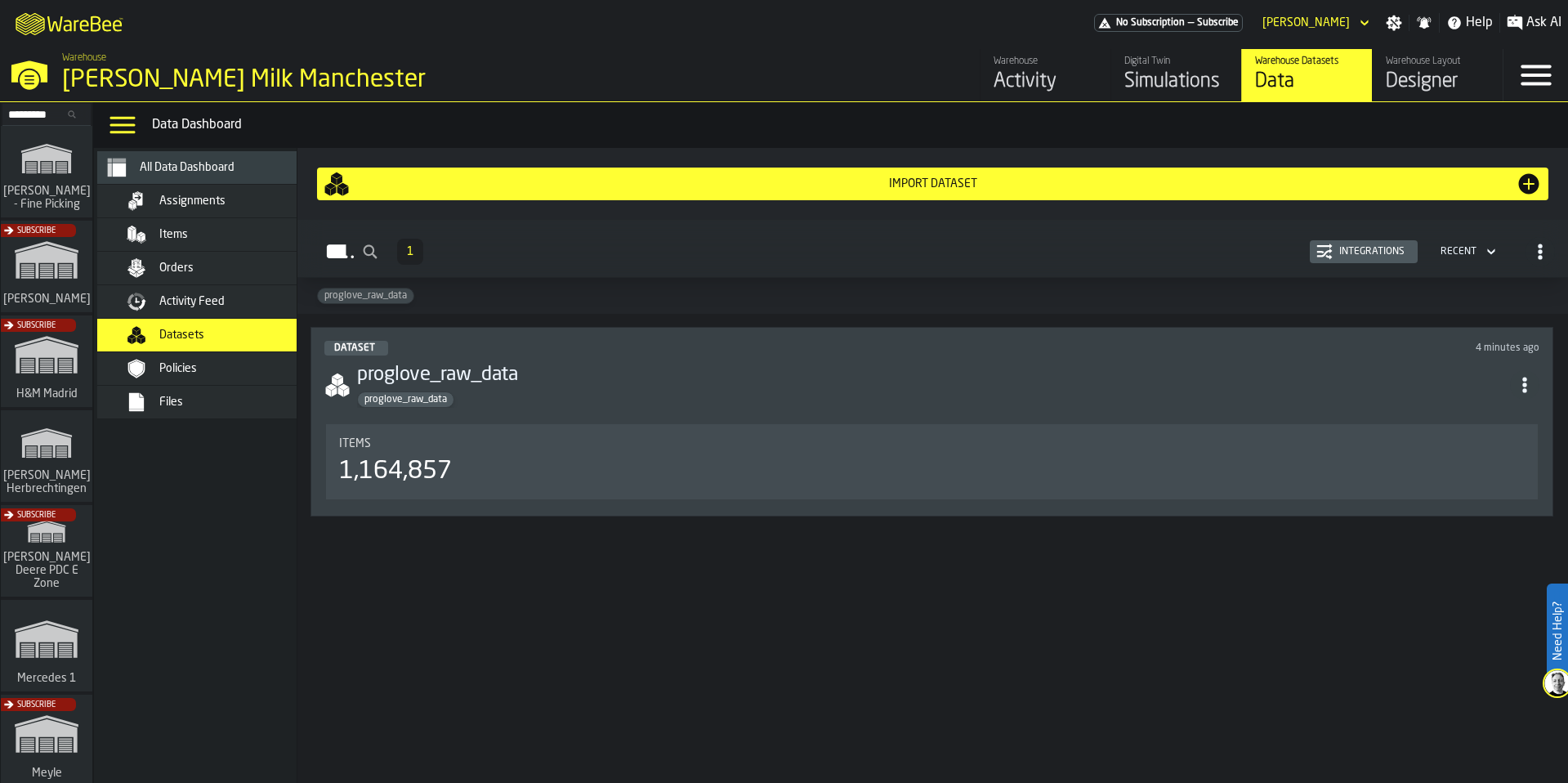
click at [223, 298] on span "Activity Feed" at bounding box center [192, 301] width 65 height 13
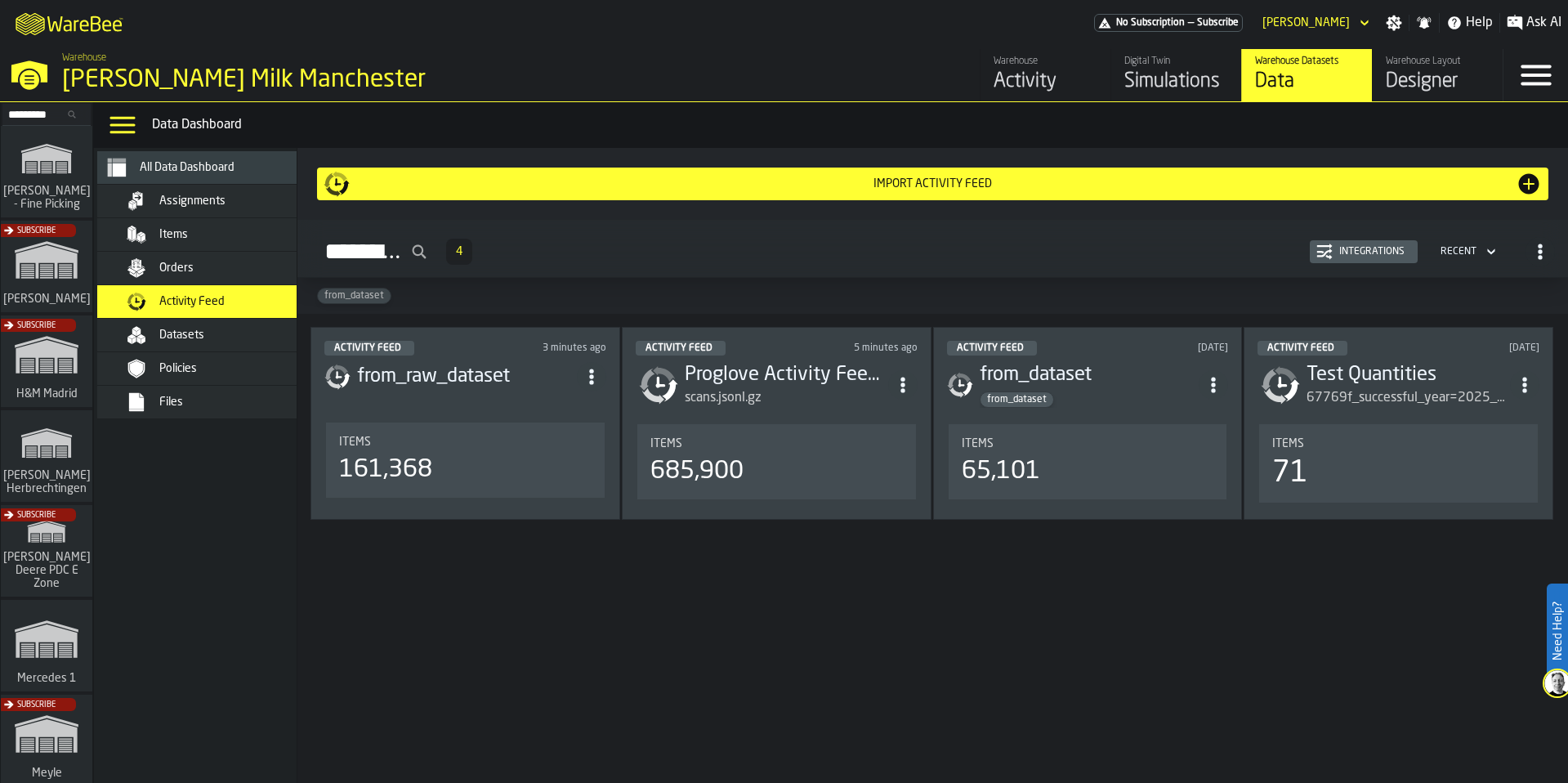
click at [517, 375] on h3 "from_raw_dataset" at bounding box center [467, 377] width 220 height 26
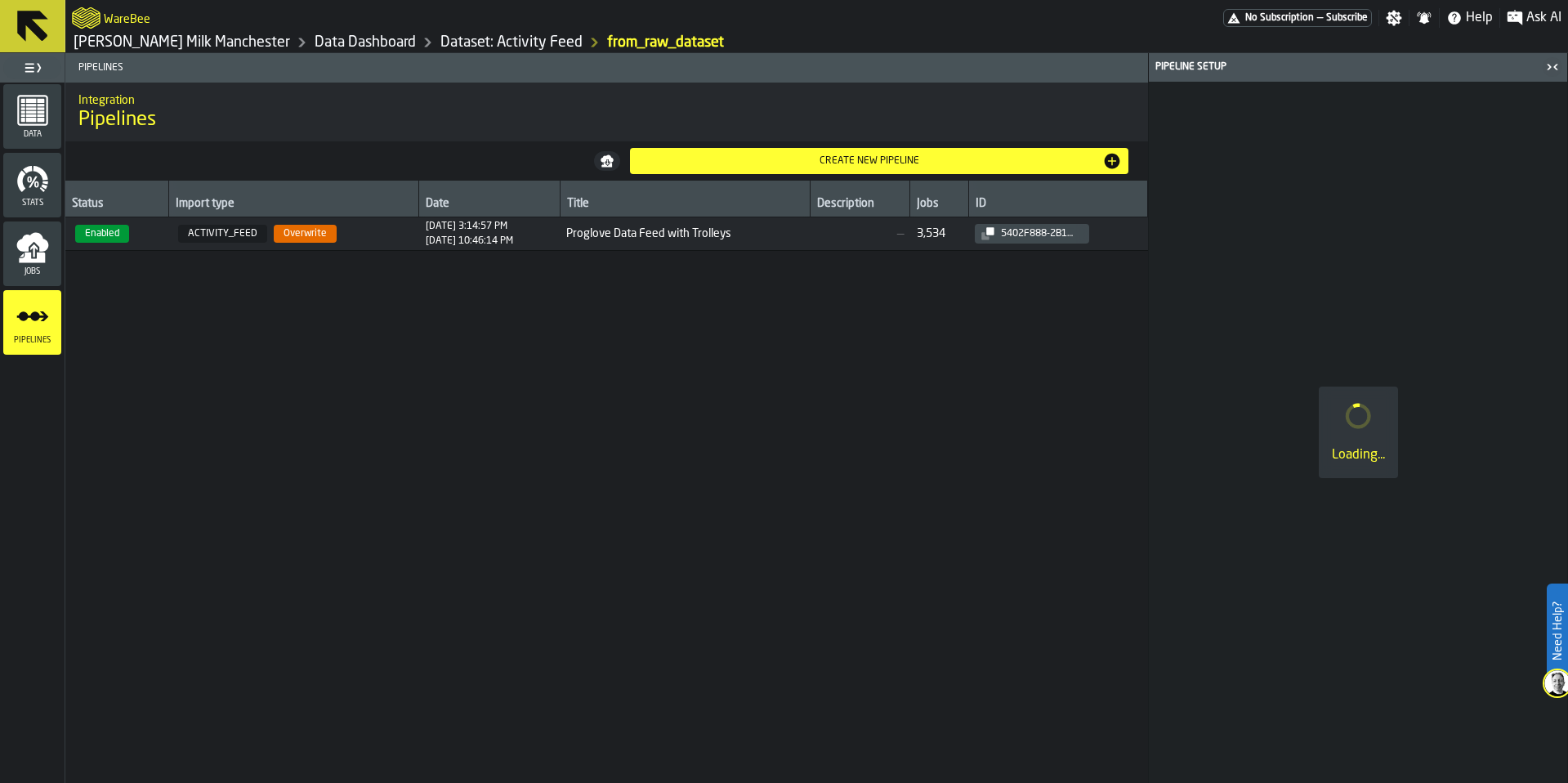
click at [368, 246] on td "ACTIVITY_FEED Overwrite" at bounding box center [294, 234] width 250 height 33
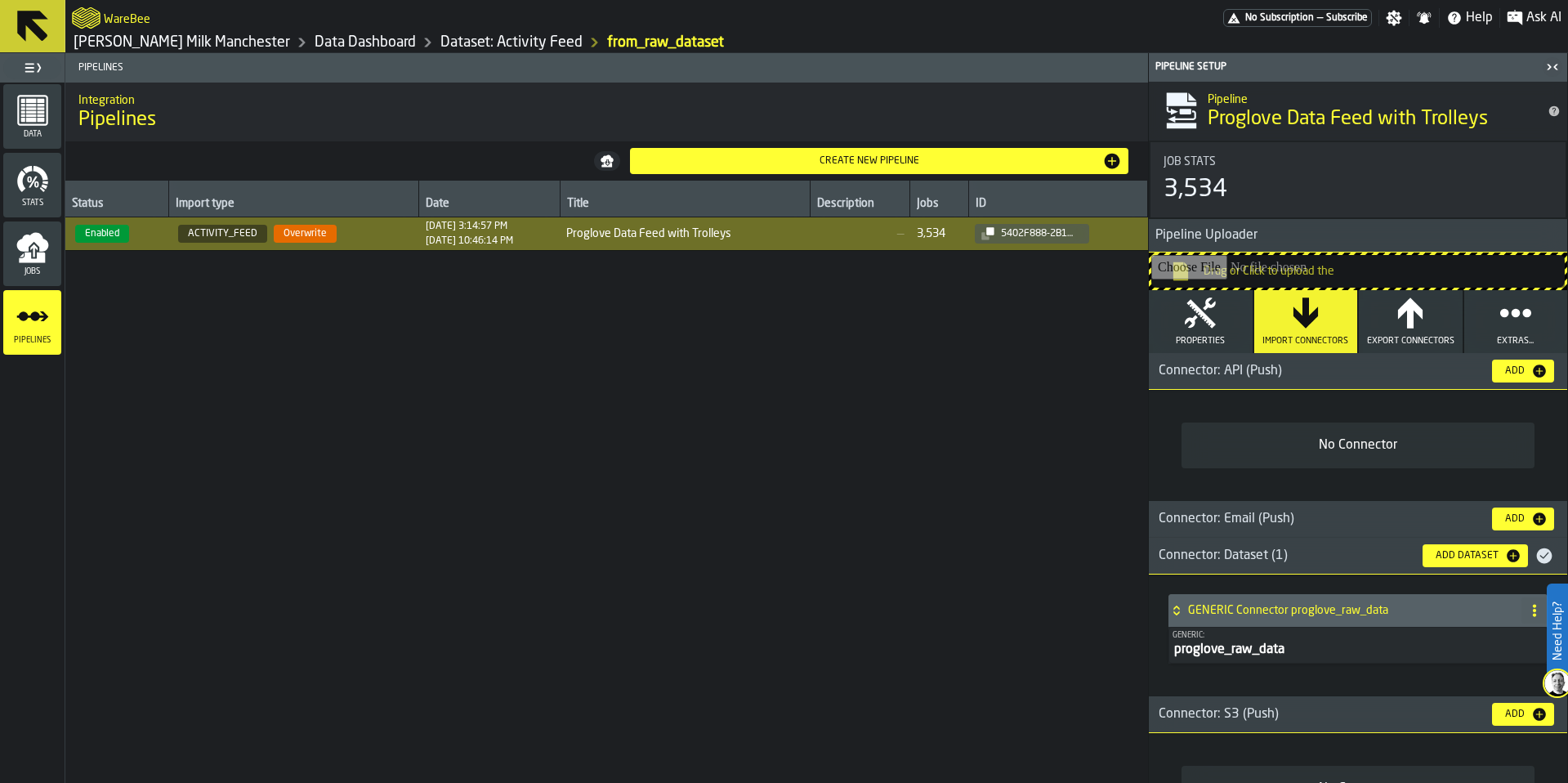
click at [47, 236] on icon "menu Jobs" at bounding box center [33, 248] width 33 height 33
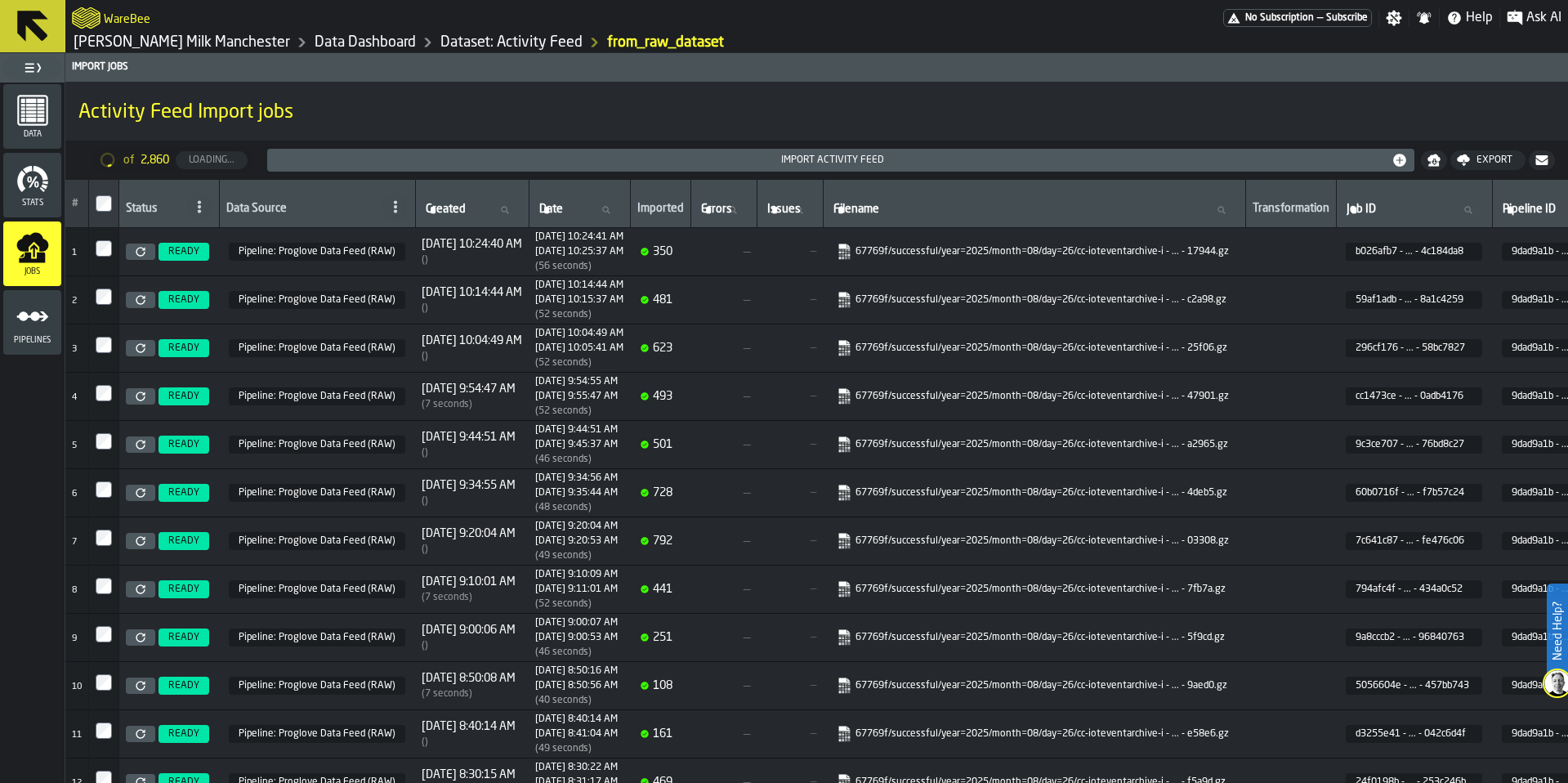
click at [40, 157] on div "Stats" at bounding box center [32, 185] width 58 height 64
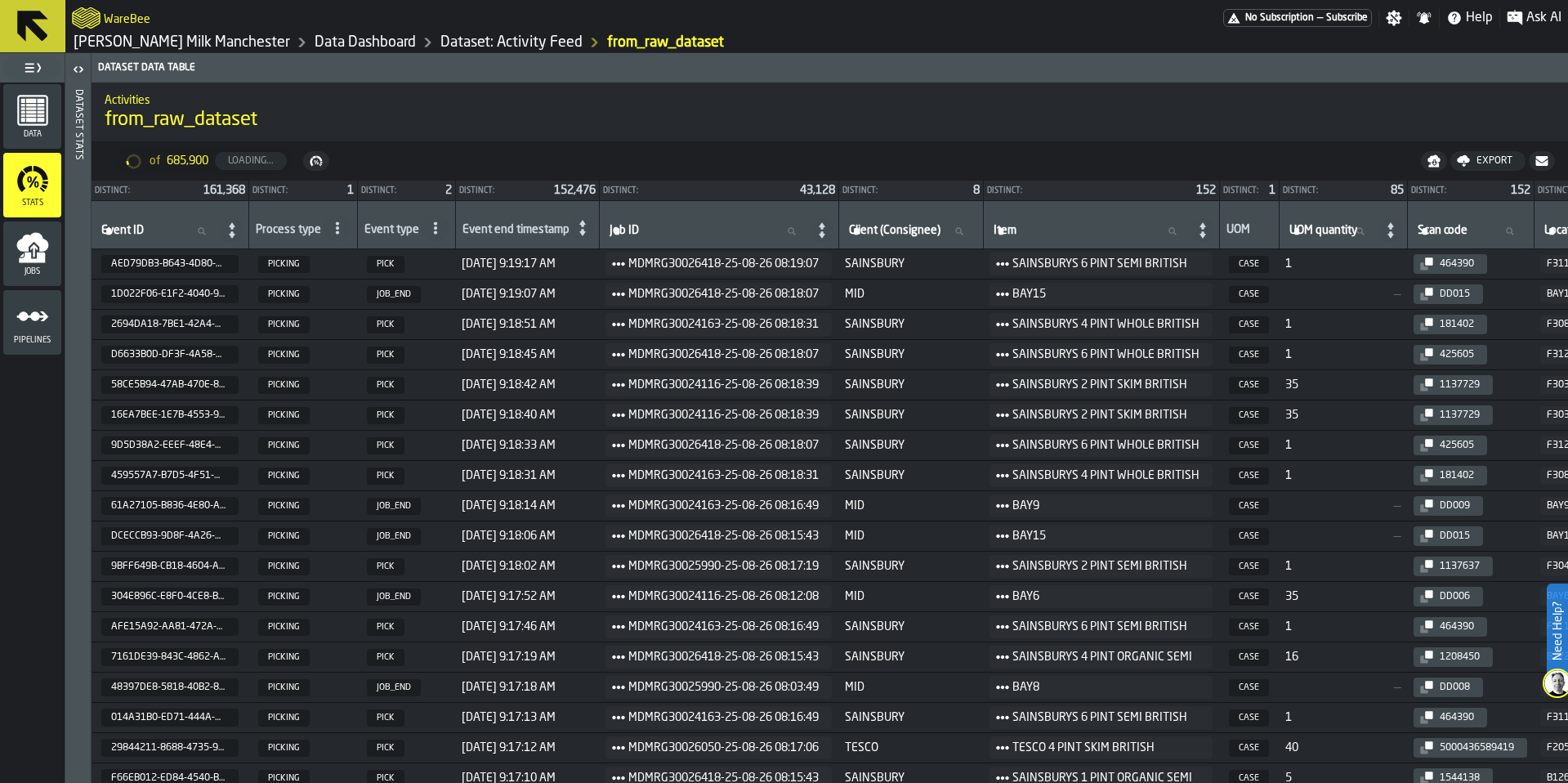
click at [41, 99] on icon "menu Data" at bounding box center [41, 100] width 7 height 4
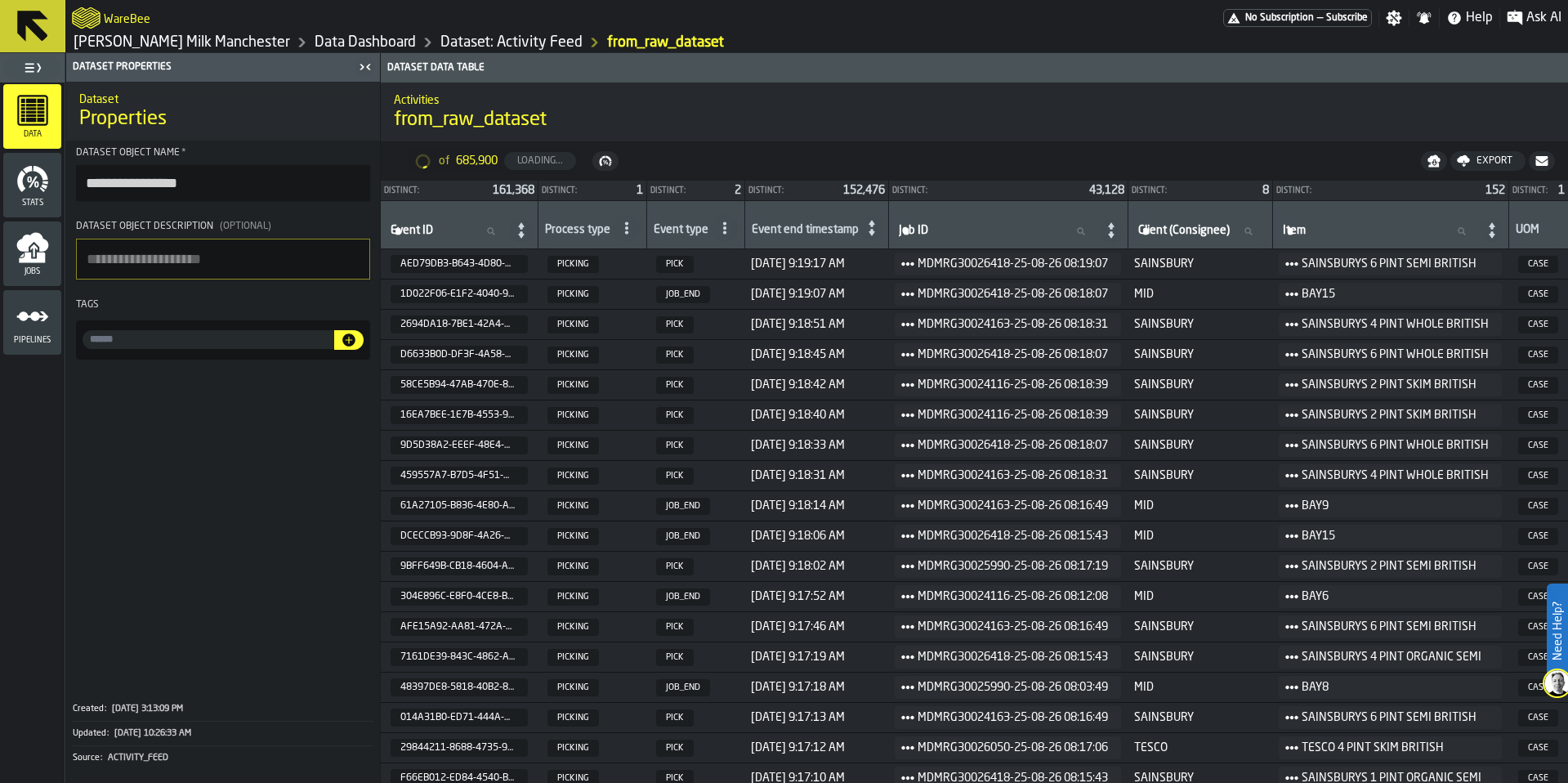
click at [467, 47] on link "Dataset: Activity Feed" at bounding box center [511, 42] width 142 height 18
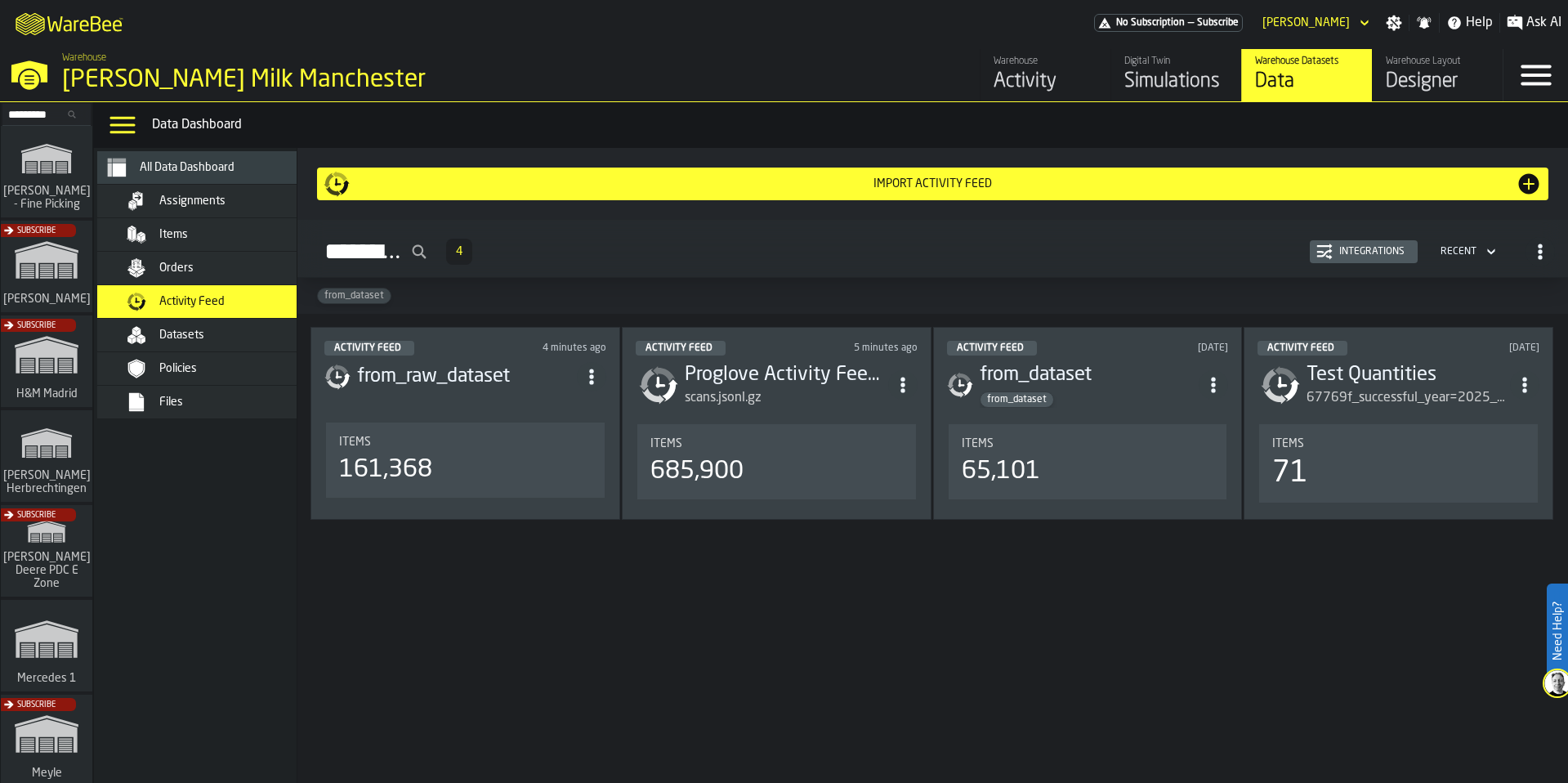
click at [200, 348] on div "Datasets" at bounding box center [212, 335] width 229 height 33
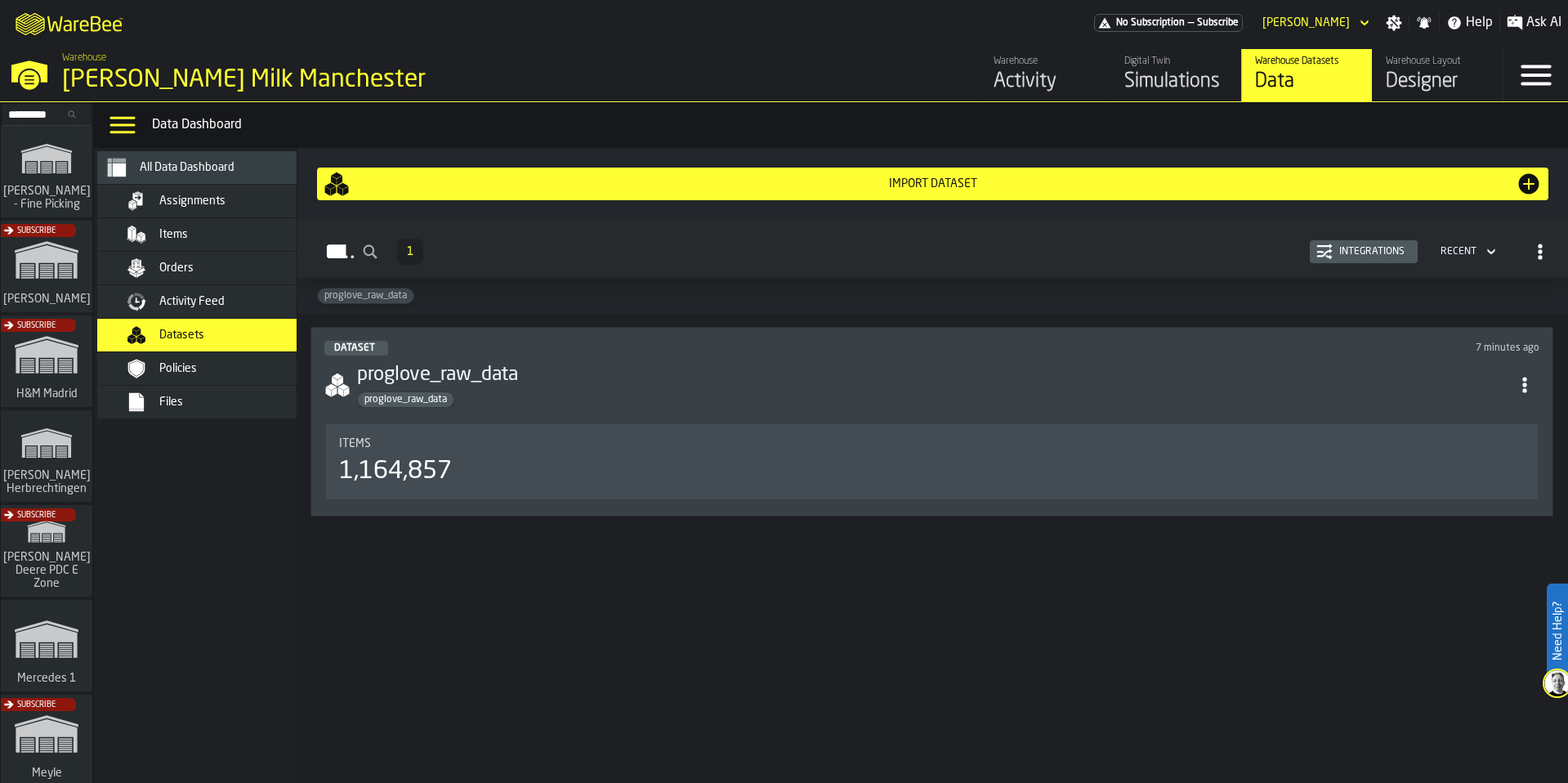
click at [589, 368] on h3 "proglove_raw_data" at bounding box center [934, 375] width 1153 height 26
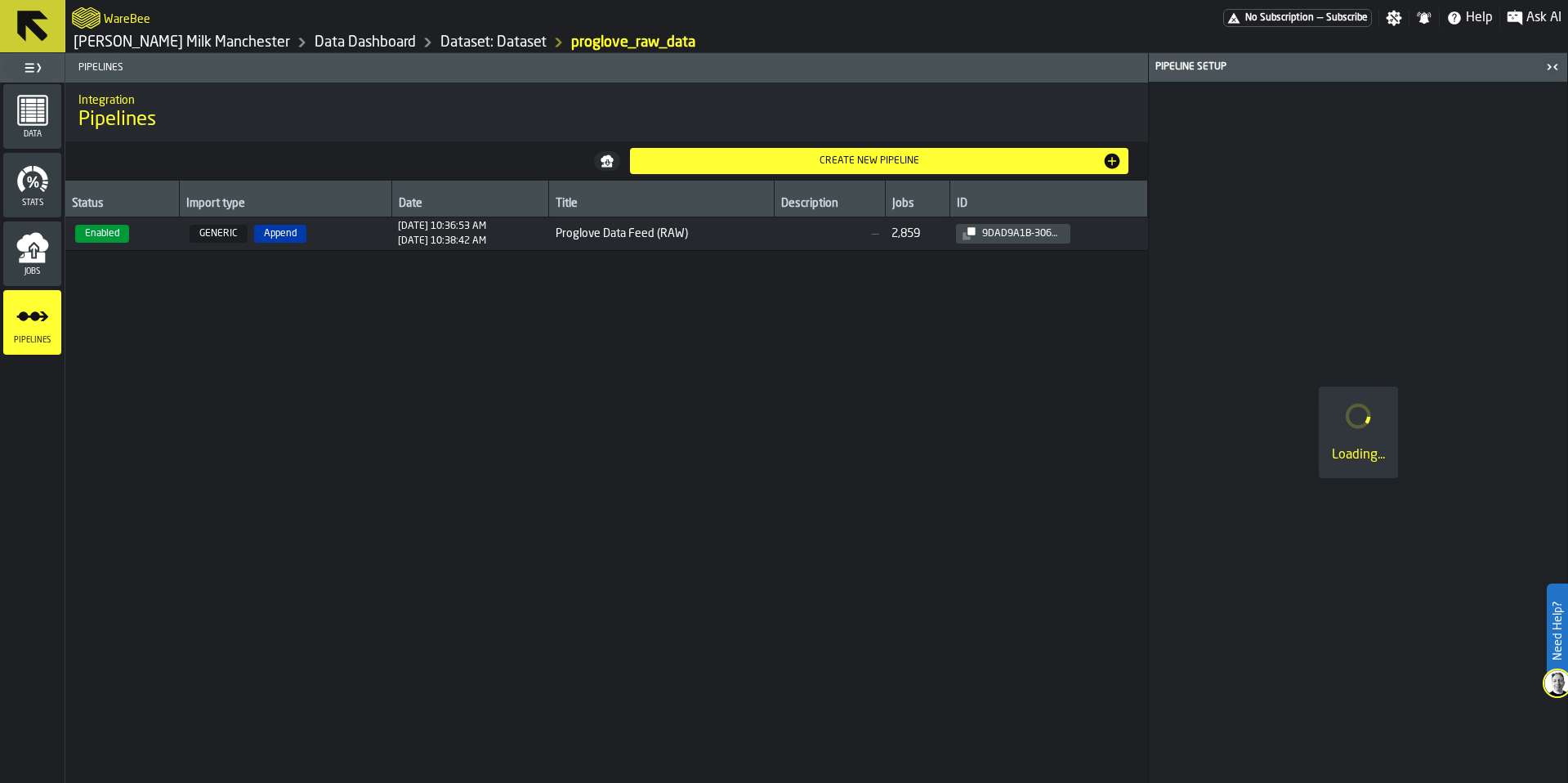
click at [350, 241] on span "GENERIC Append" at bounding box center [285, 234] width 199 height 18
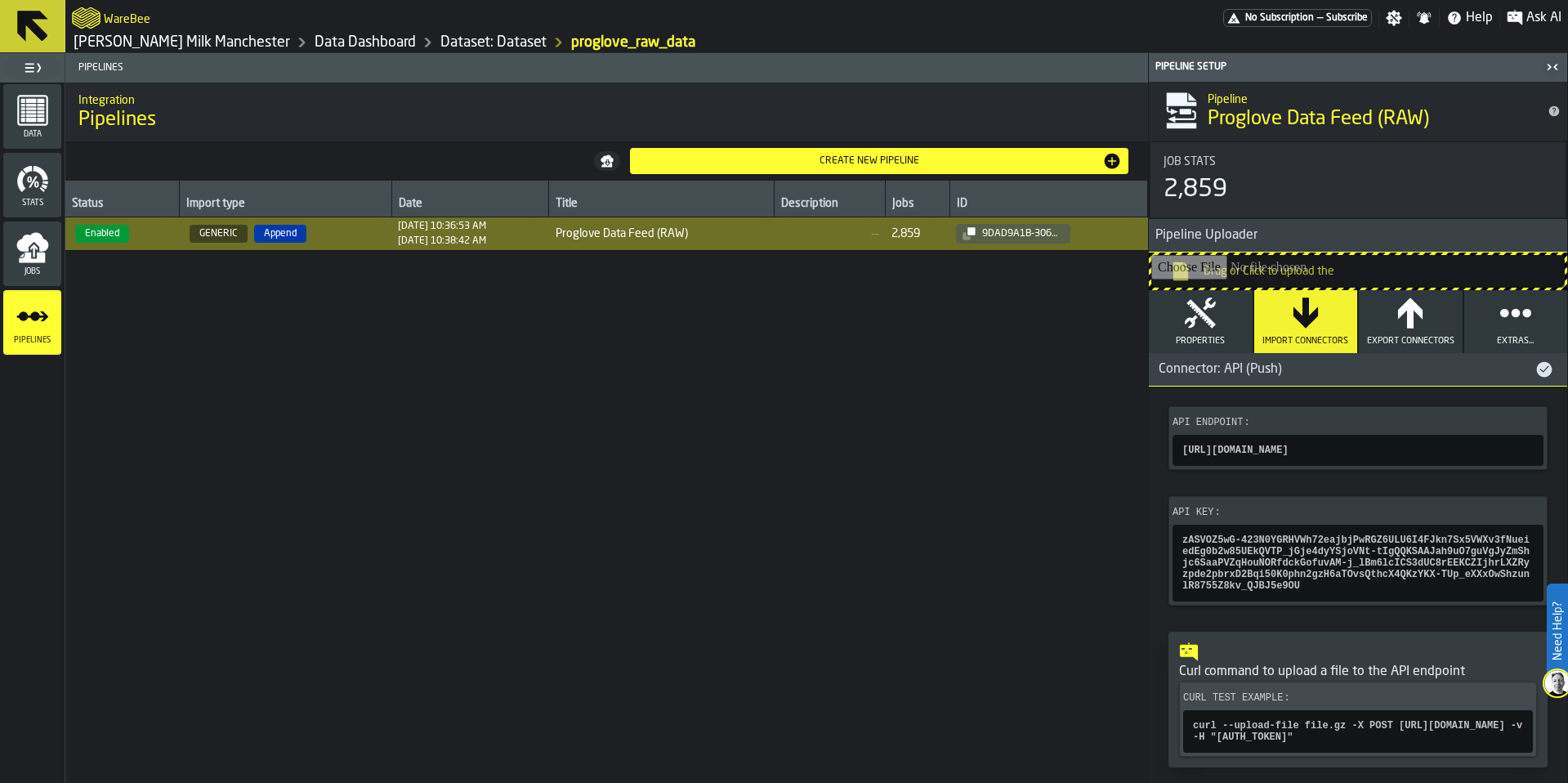
click at [20, 231] on icon "menu Jobs" at bounding box center [33, 248] width 33 height 33
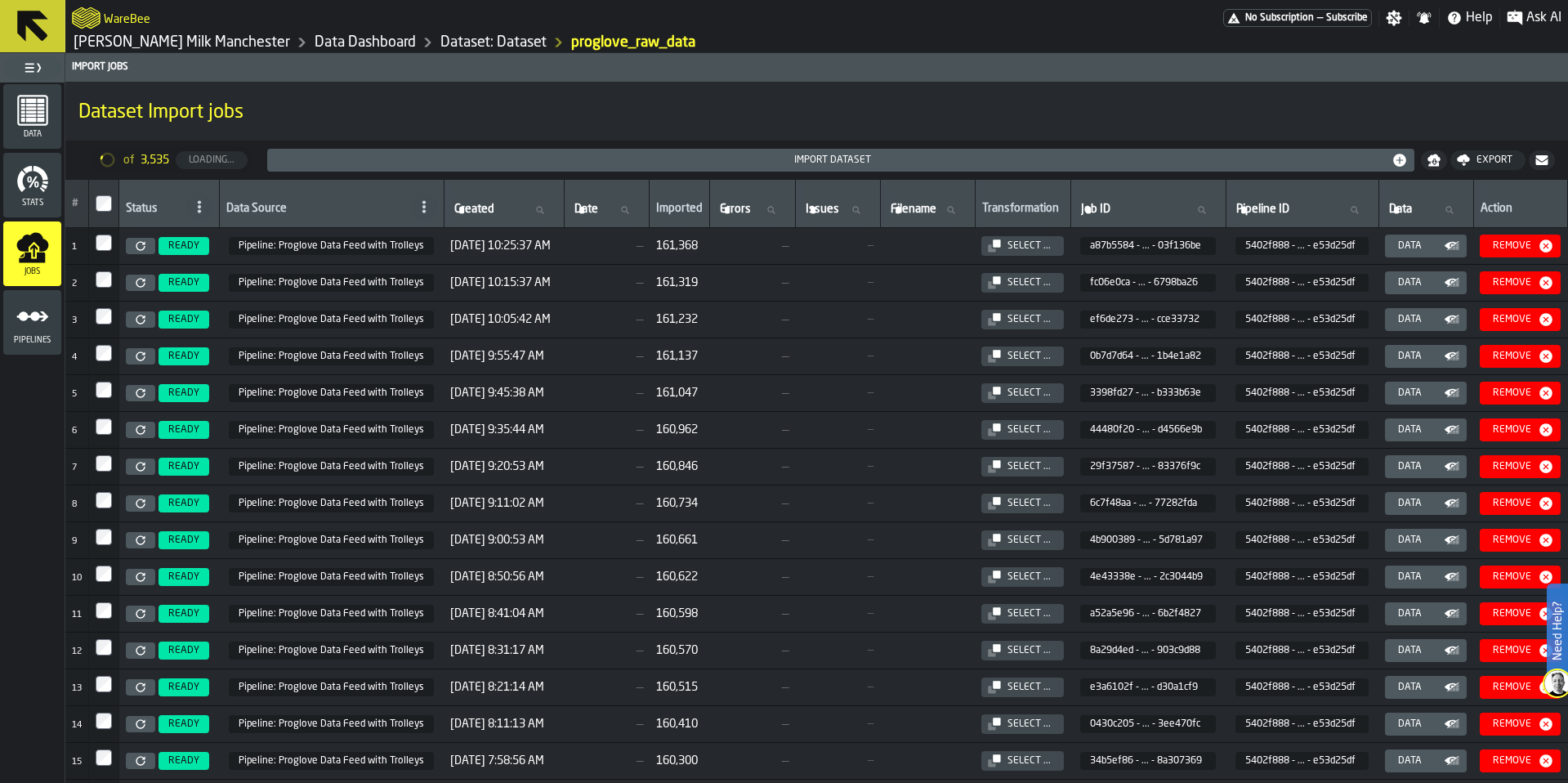
click at [35, 194] on icon "menu Stats" at bounding box center [33, 180] width 33 height 33
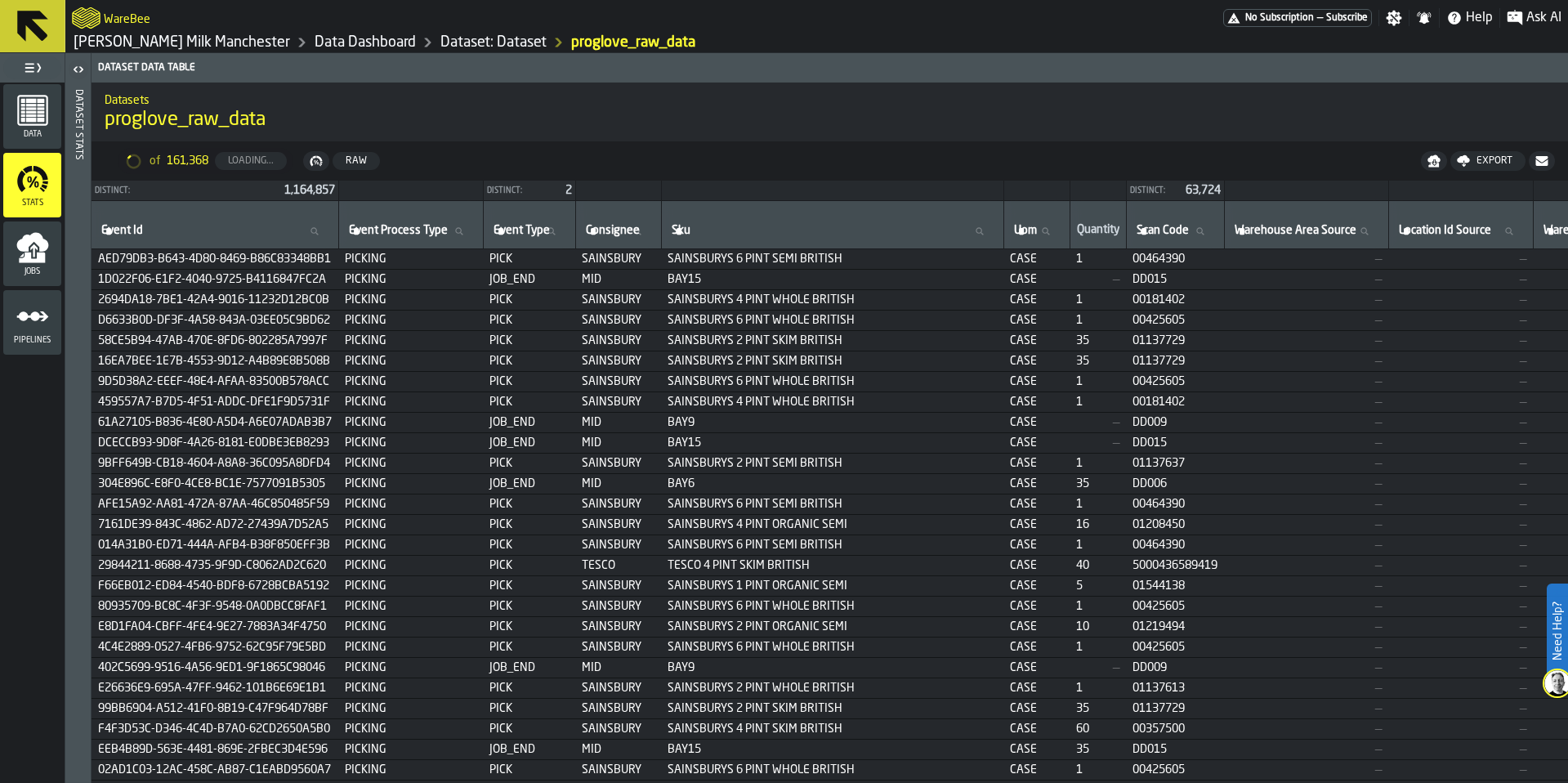
click at [315, 36] on link "Data Dashboard" at bounding box center [366, 42] width 101 height 18
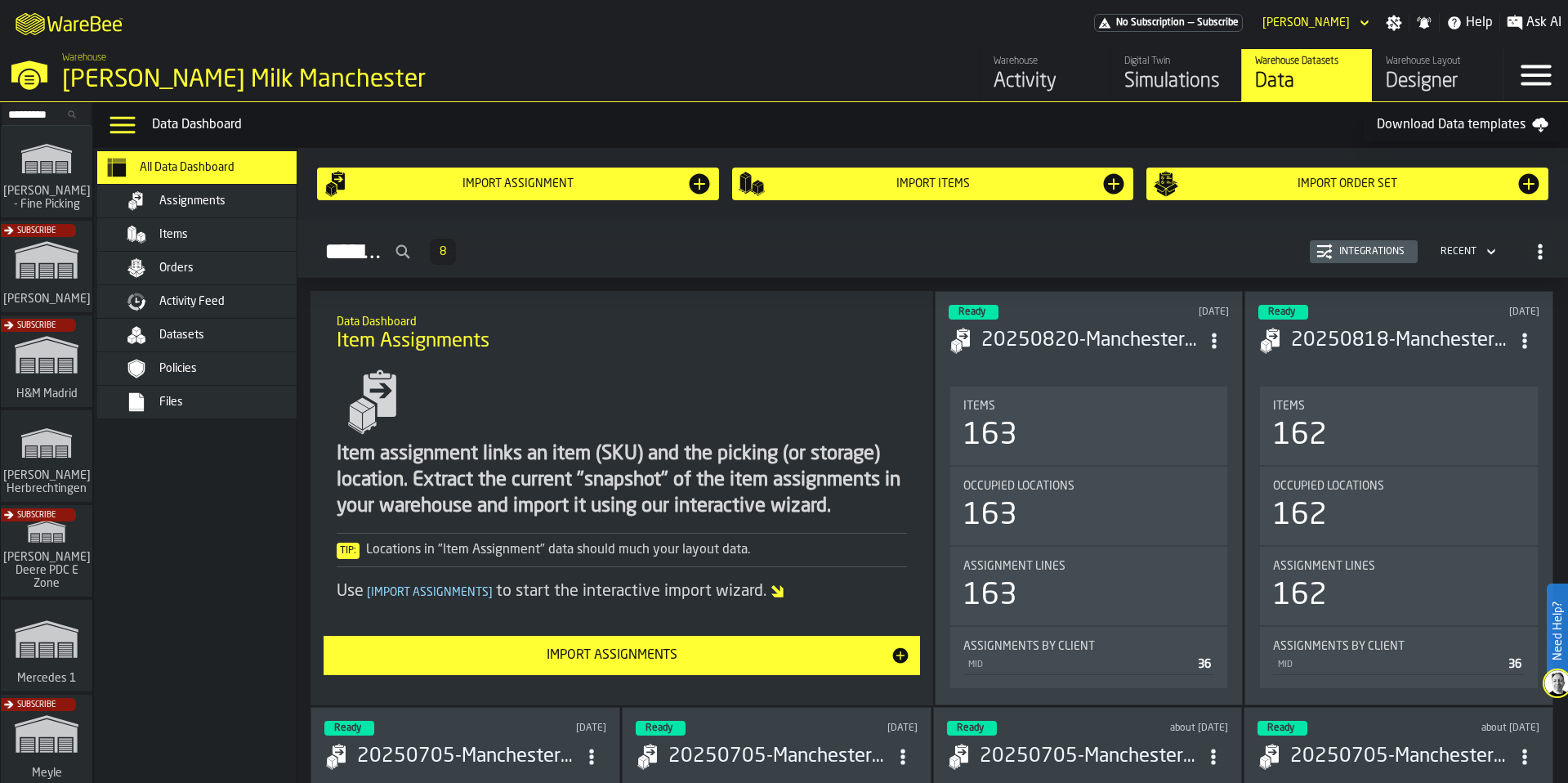
click at [192, 269] on span "Orders" at bounding box center [176, 268] width 34 height 13
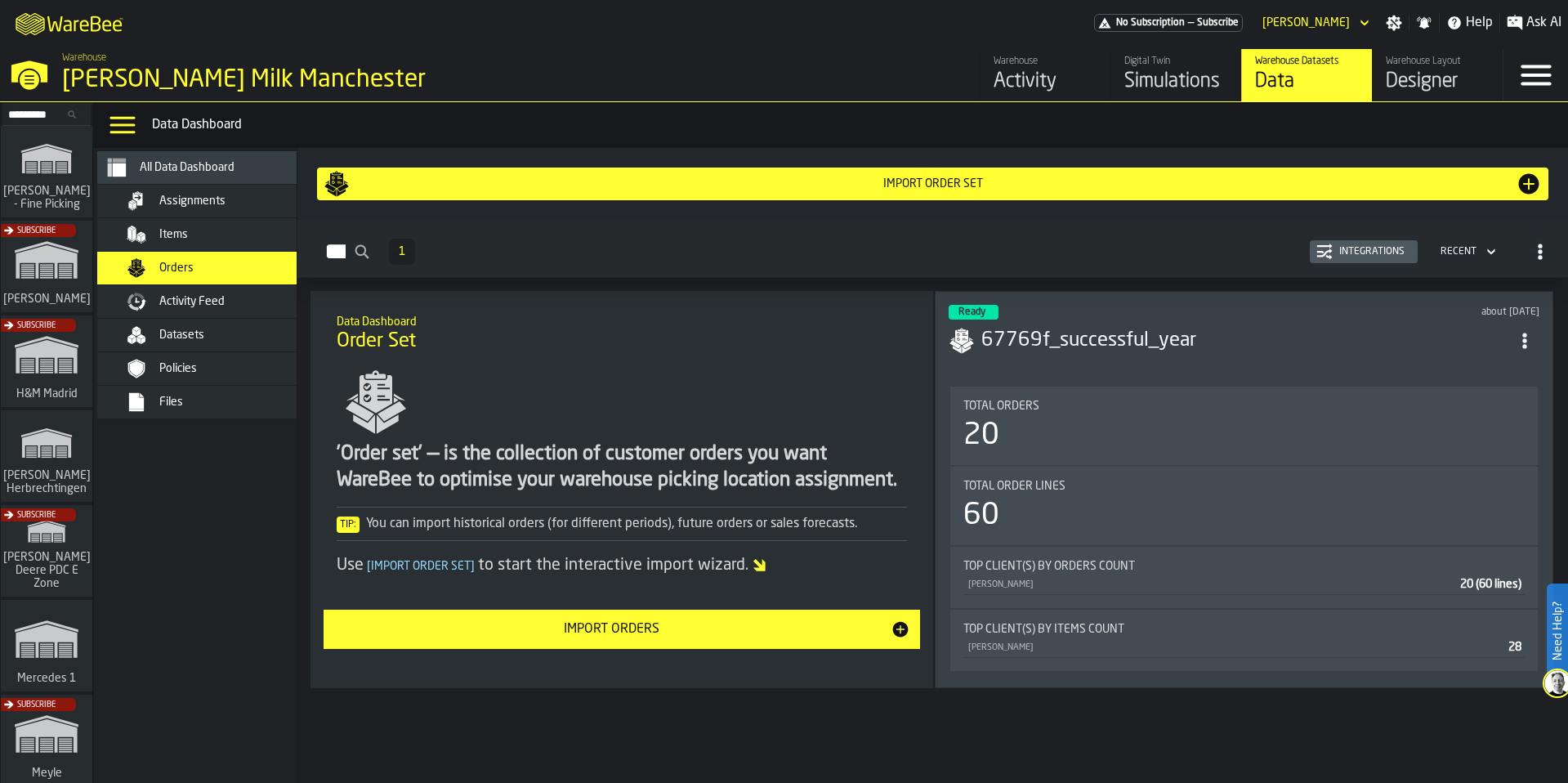
click at [184, 225] on div "Items" at bounding box center [219, 234] width 200 height 19
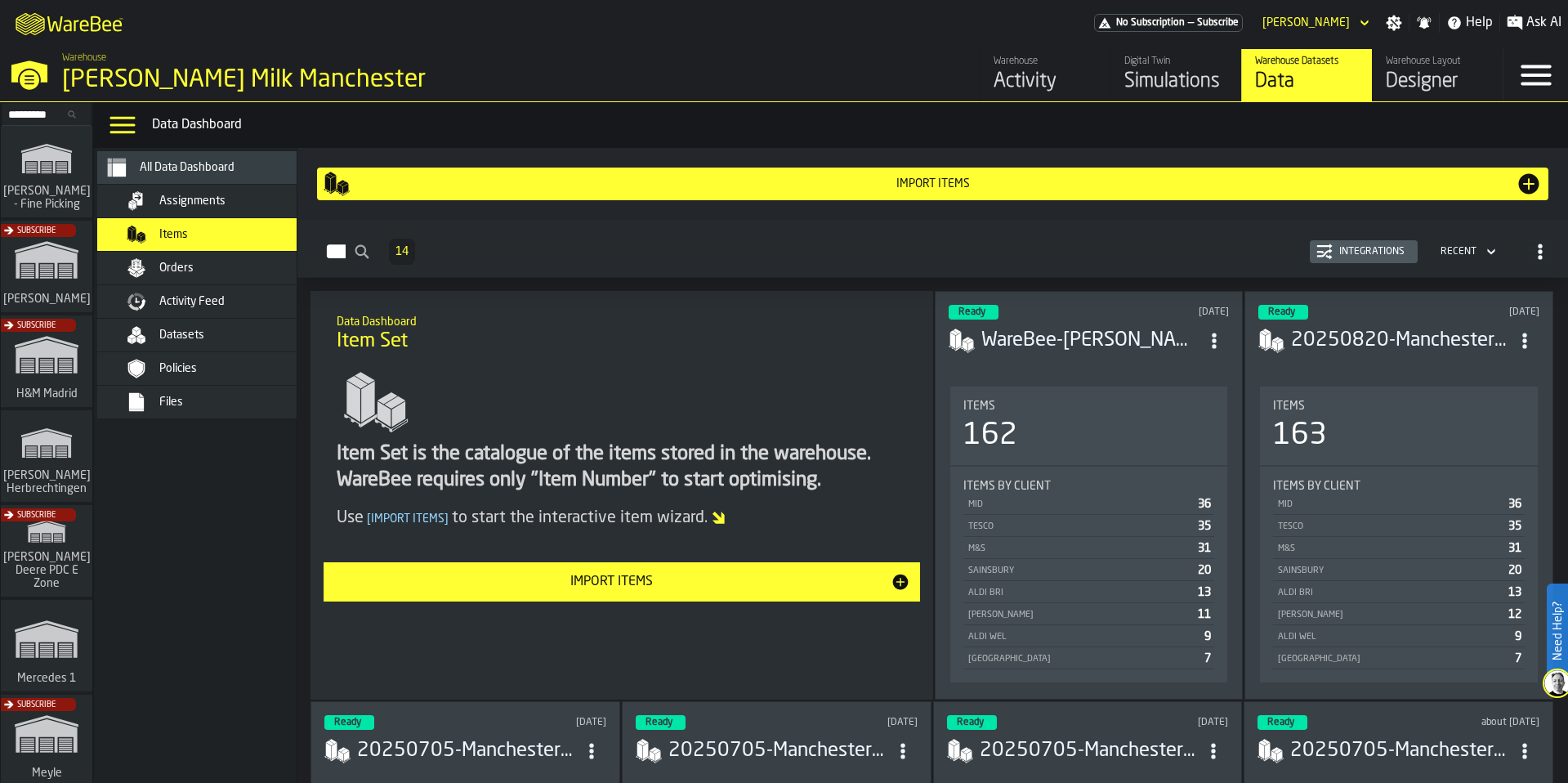
click at [203, 200] on span "Assignments" at bounding box center [192, 201] width 66 height 13
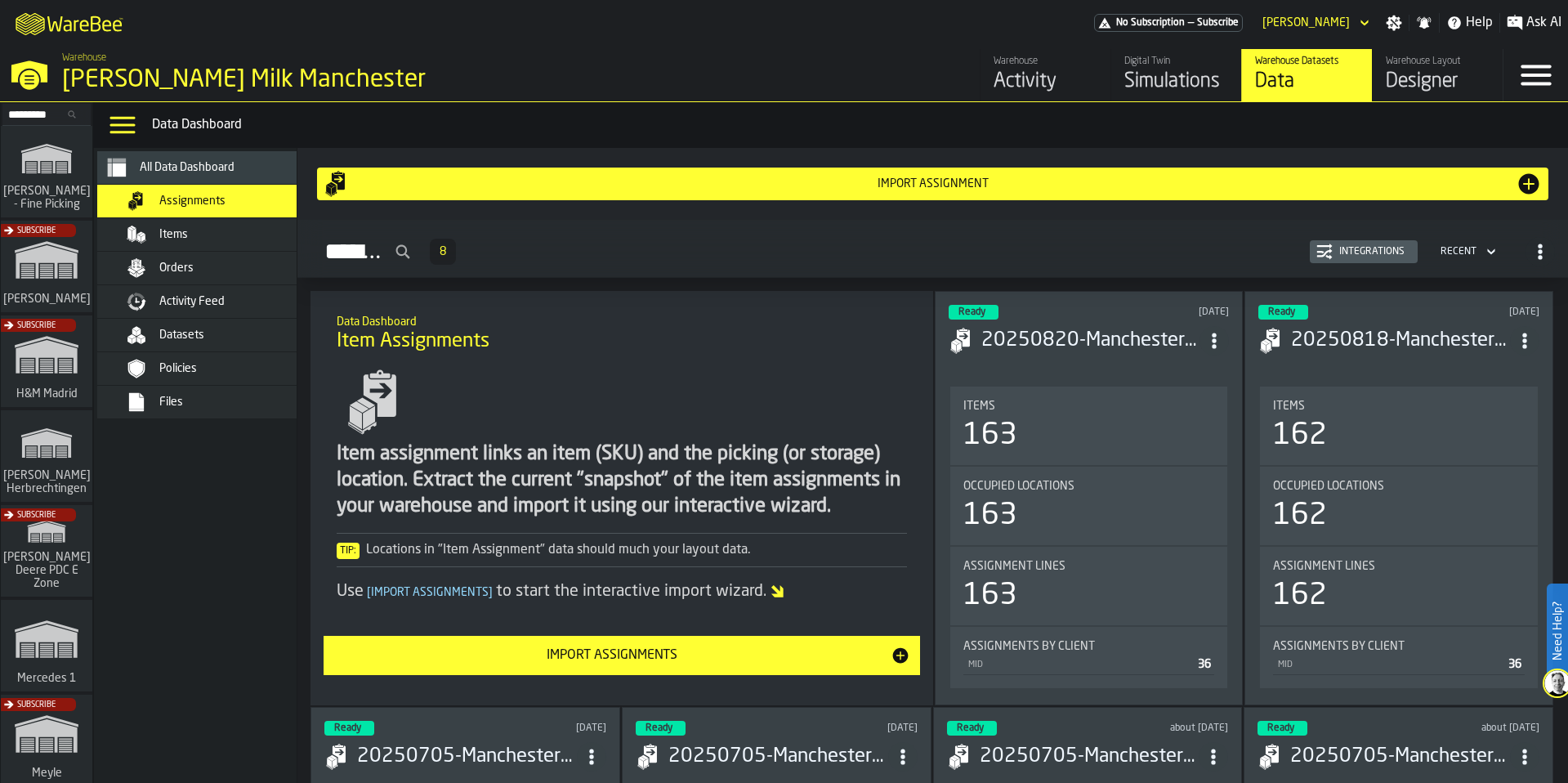
click at [182, 376] on div "Policies" at bounding box center [219, 368] width 200 height 19
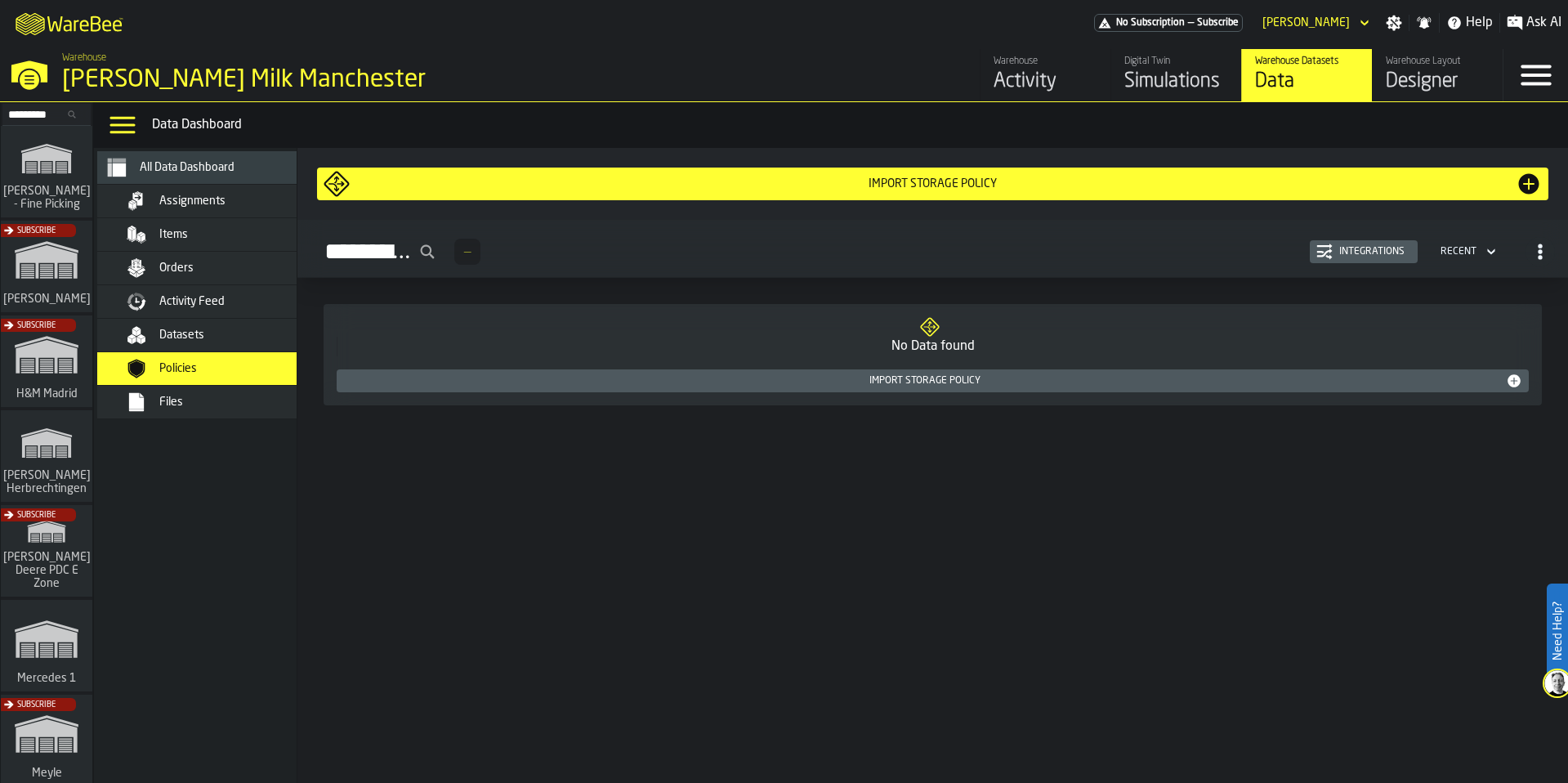
click at [191, 334] on span "Datasets" at bounding box center [181, 335] width 45 height 13
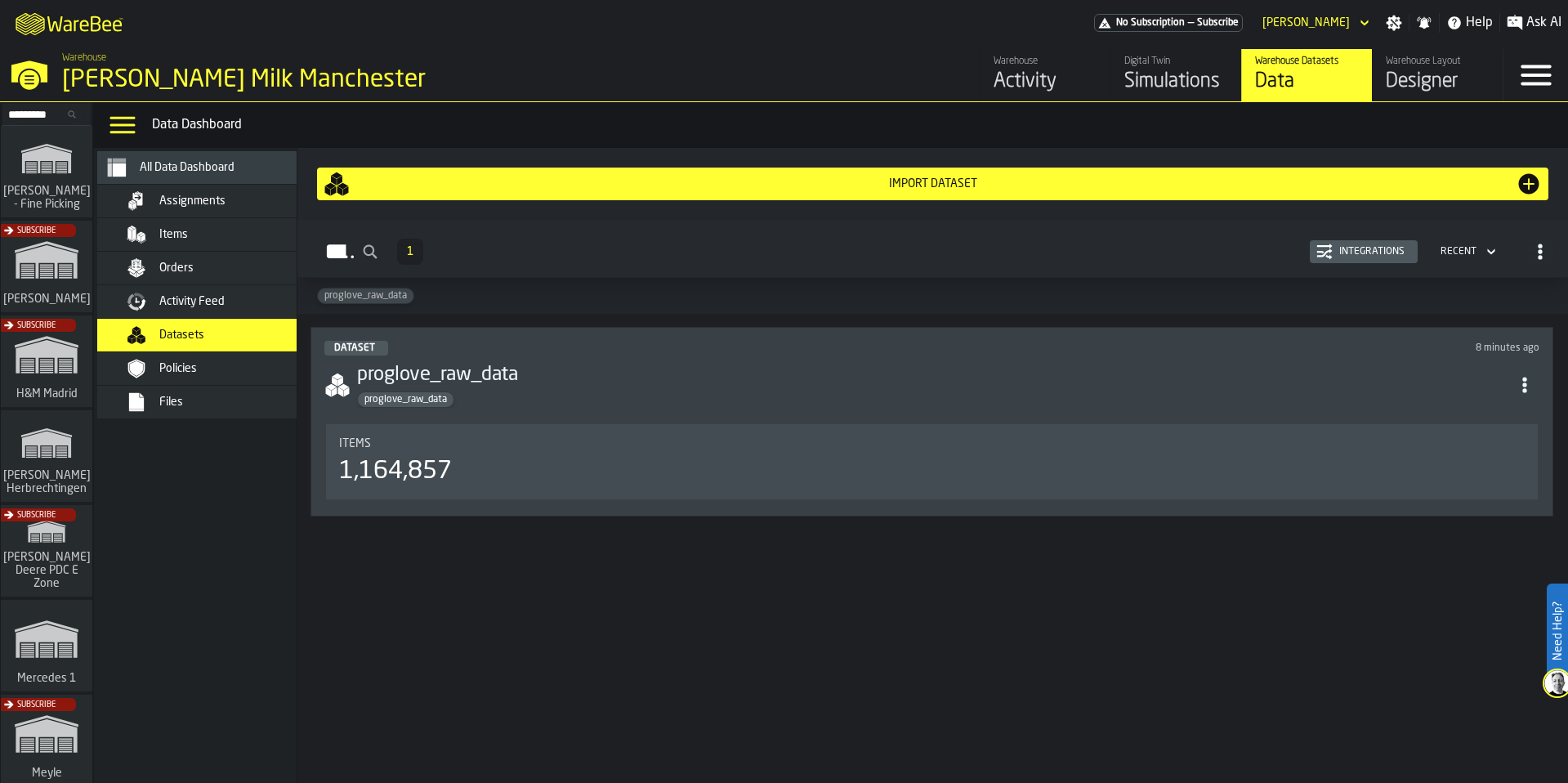
click at [162, 374] on span "Policies" at bounding box center [178, 368] width 38 height 13
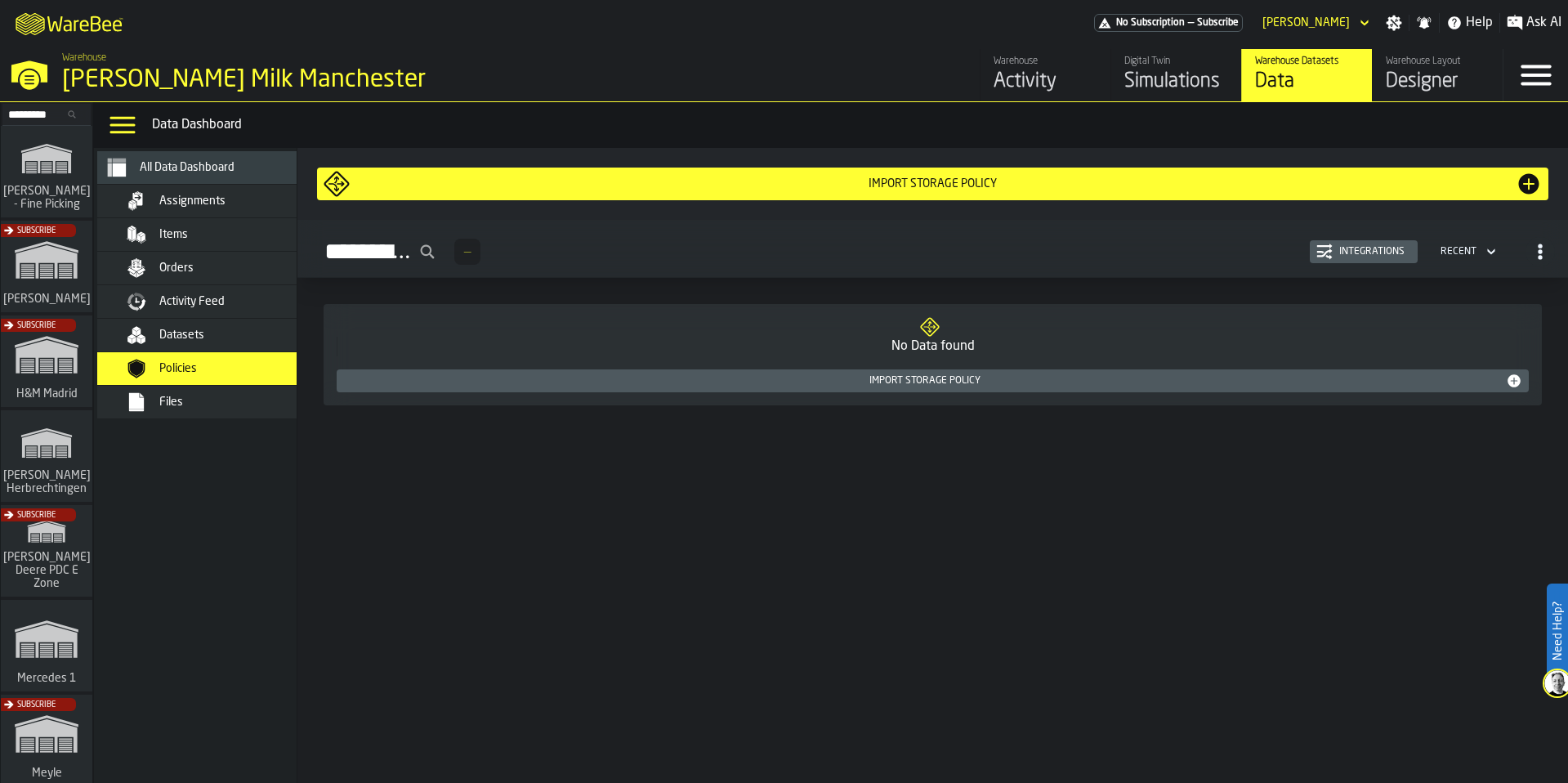
click at [181, 408] on span "Files" at bounding box center [171, 403] width 24 height 13
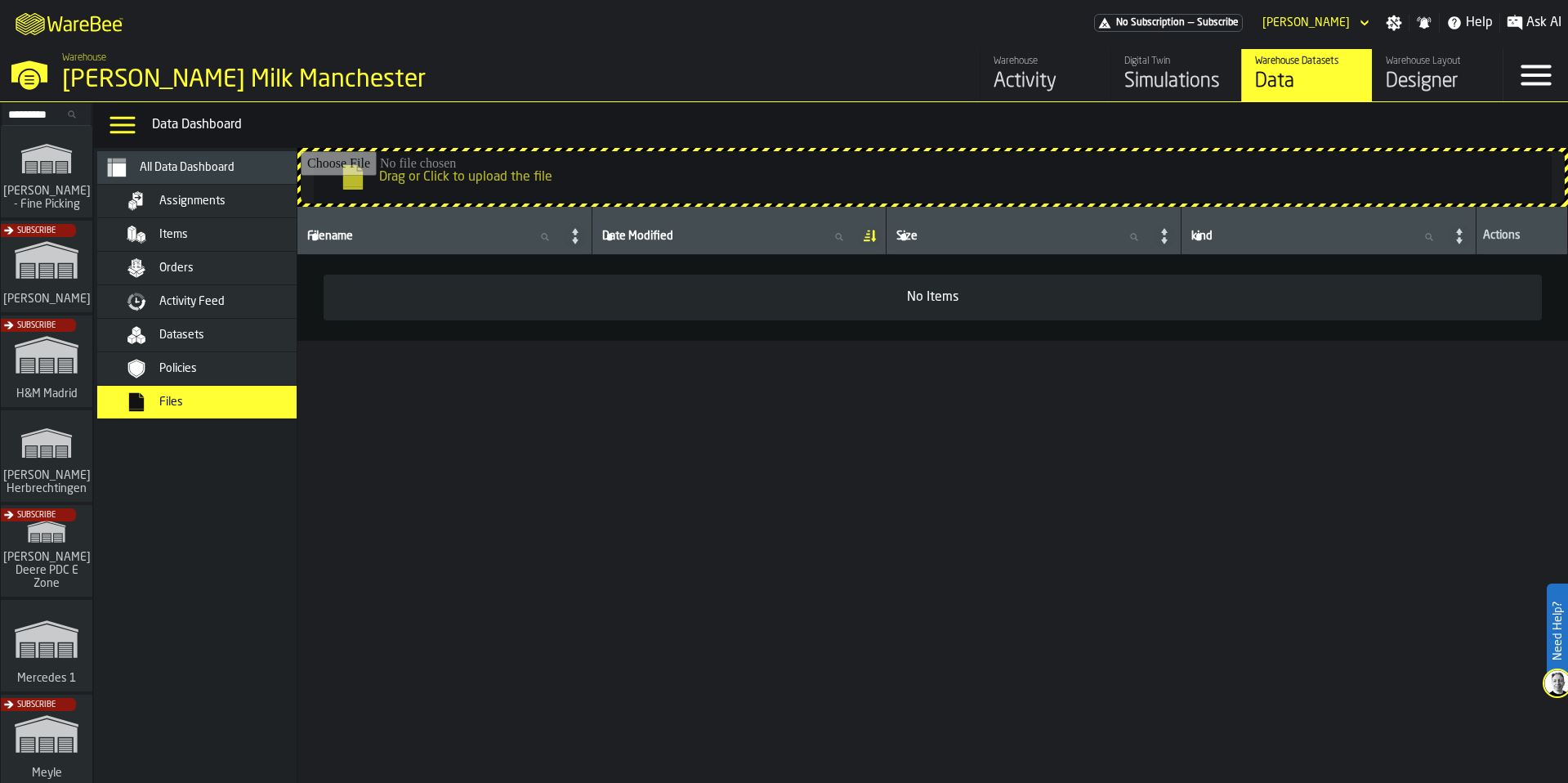
click at [1442, 86] on div "Designer" at bounding box center [1437, 82] width 104 height 26
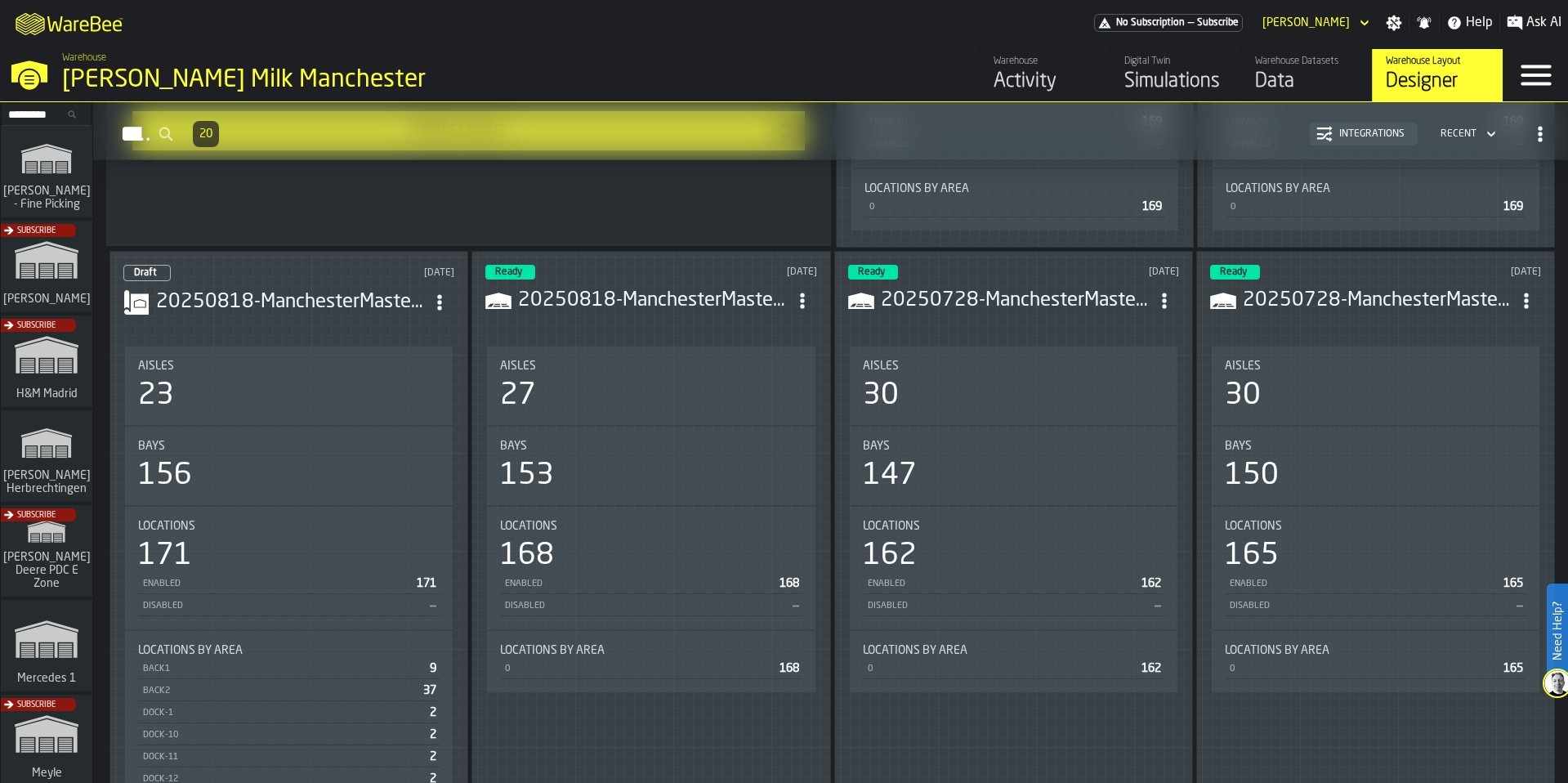
scroll to position [687, 0]
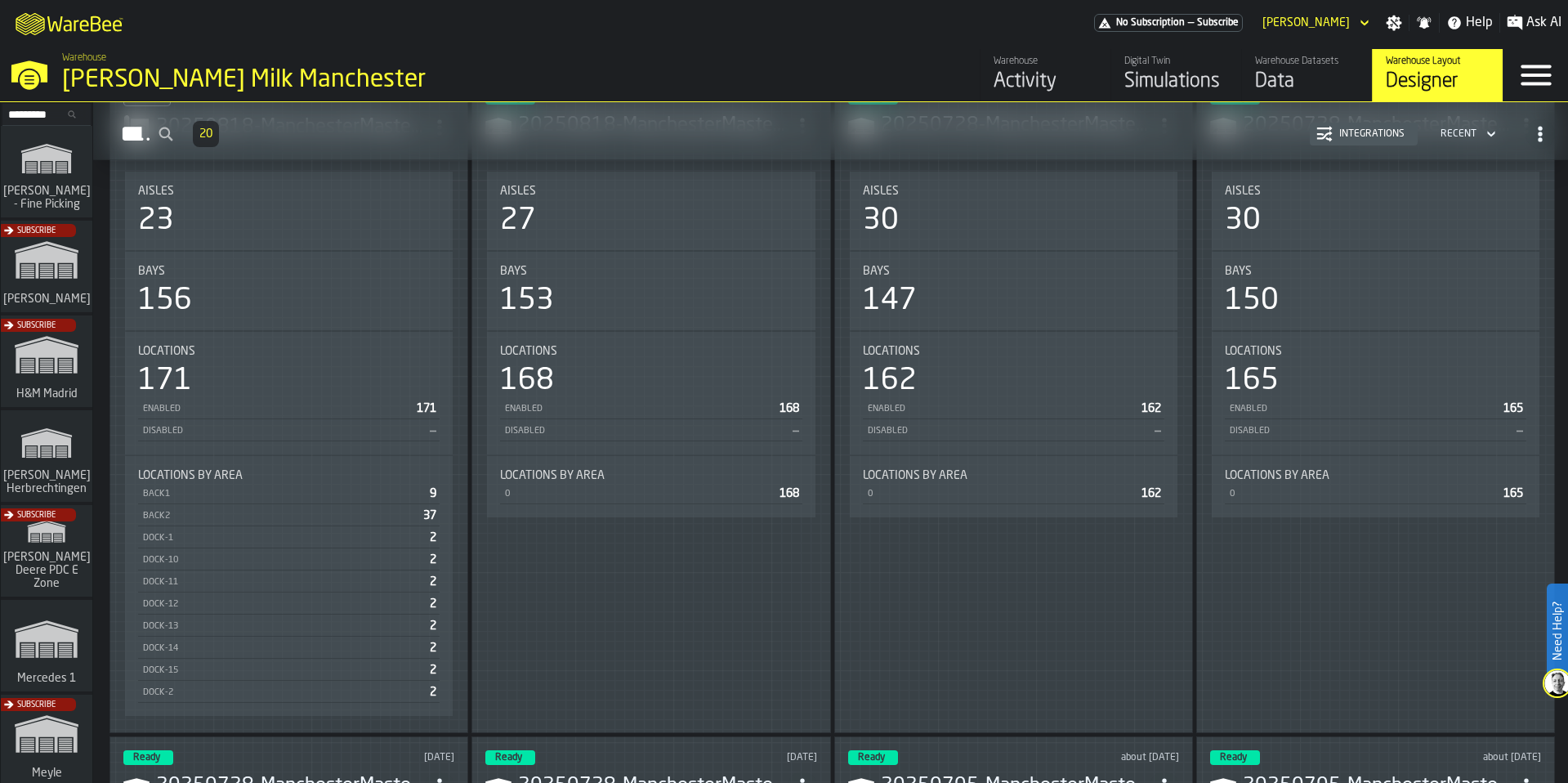
click at [1280, 85] on div "Data" at bounding box center [1307, 82] width 104 height 26
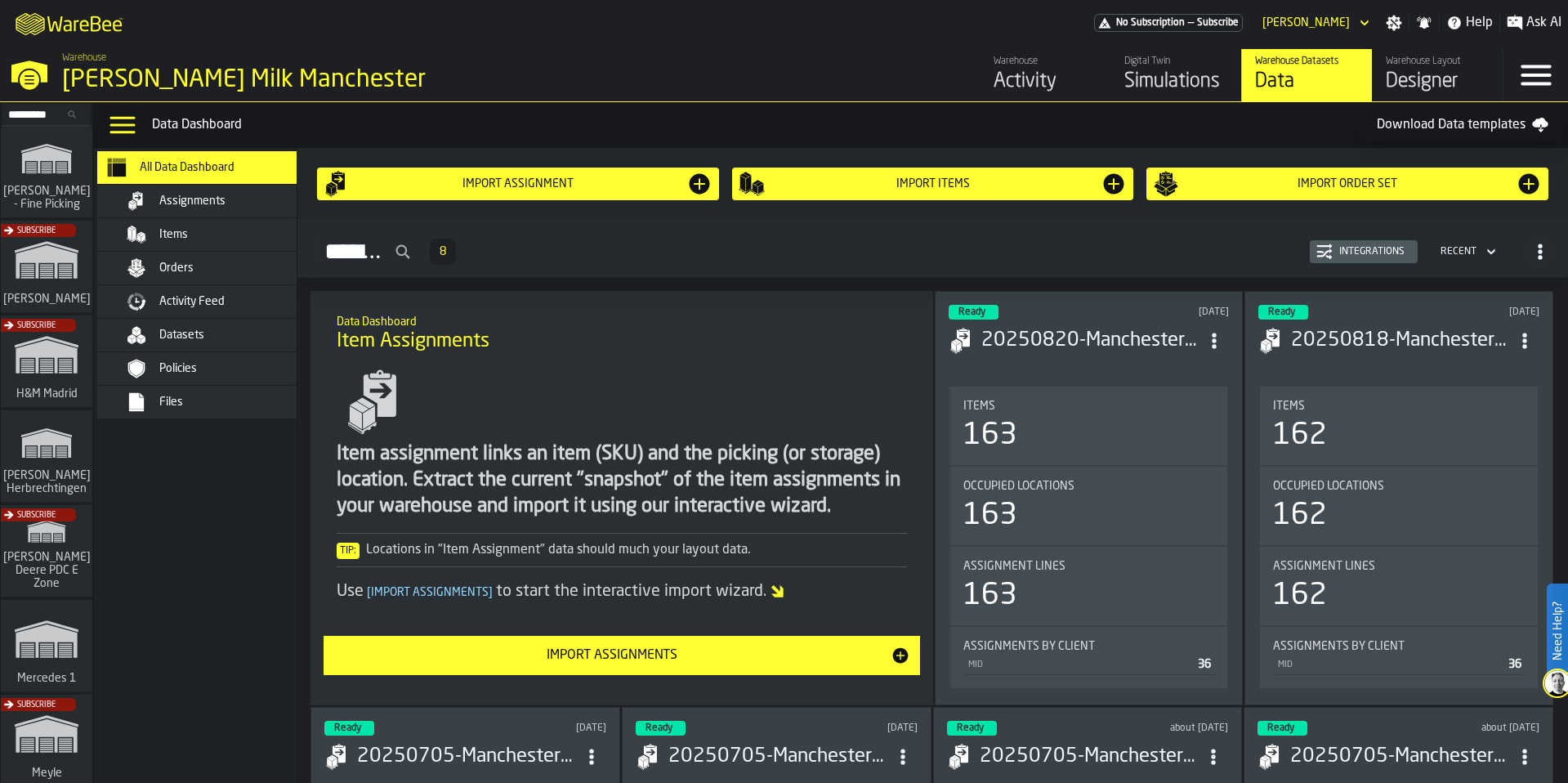
click at [212, 304] on span "Activity Feed" at bounding box center [192, 301] width 65 height 13
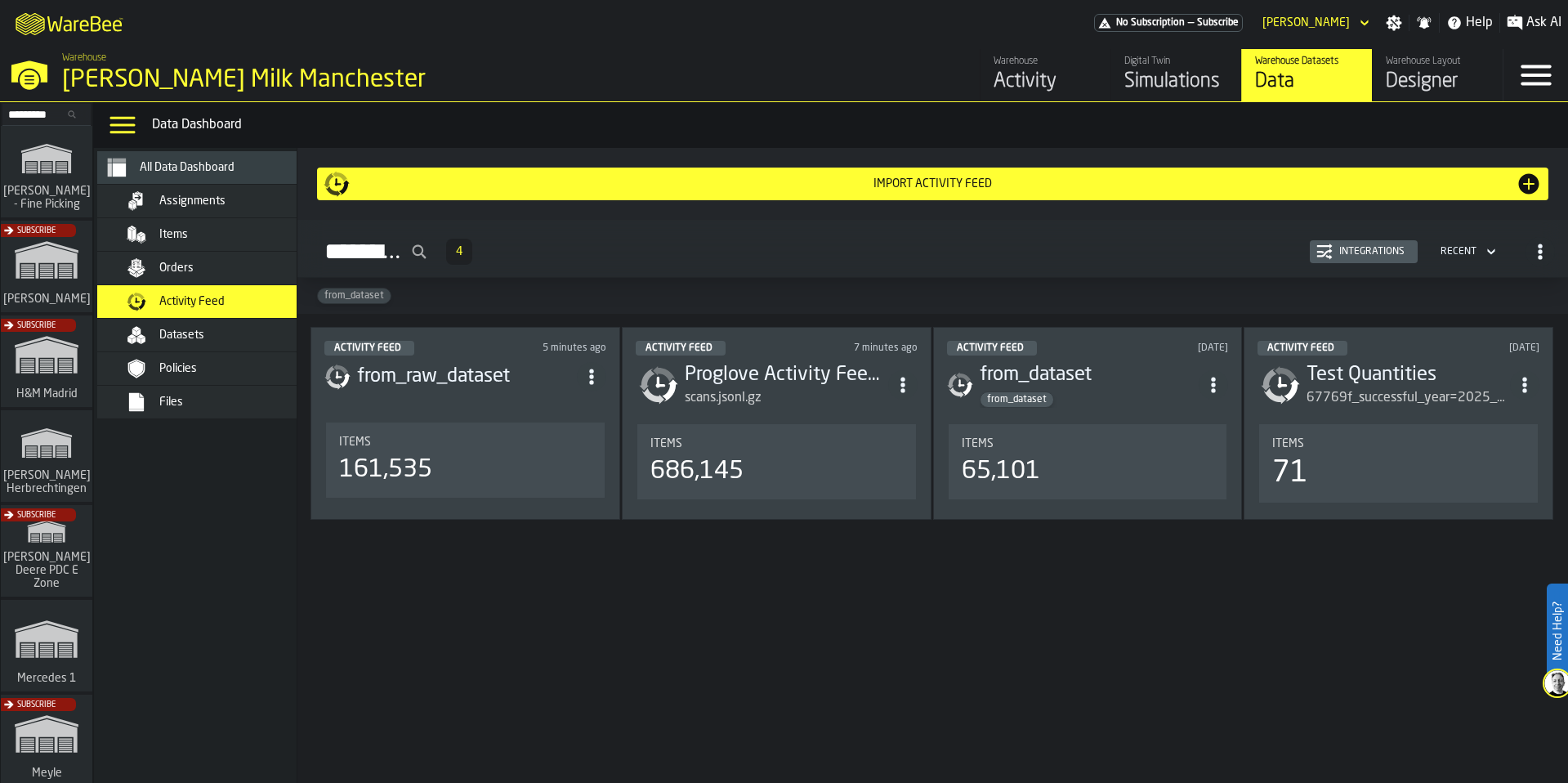
click at [825, 384] on h3 "Proglove Activity Feed (no trolleys)" at bounding box center [786, 375] width 203 height 26
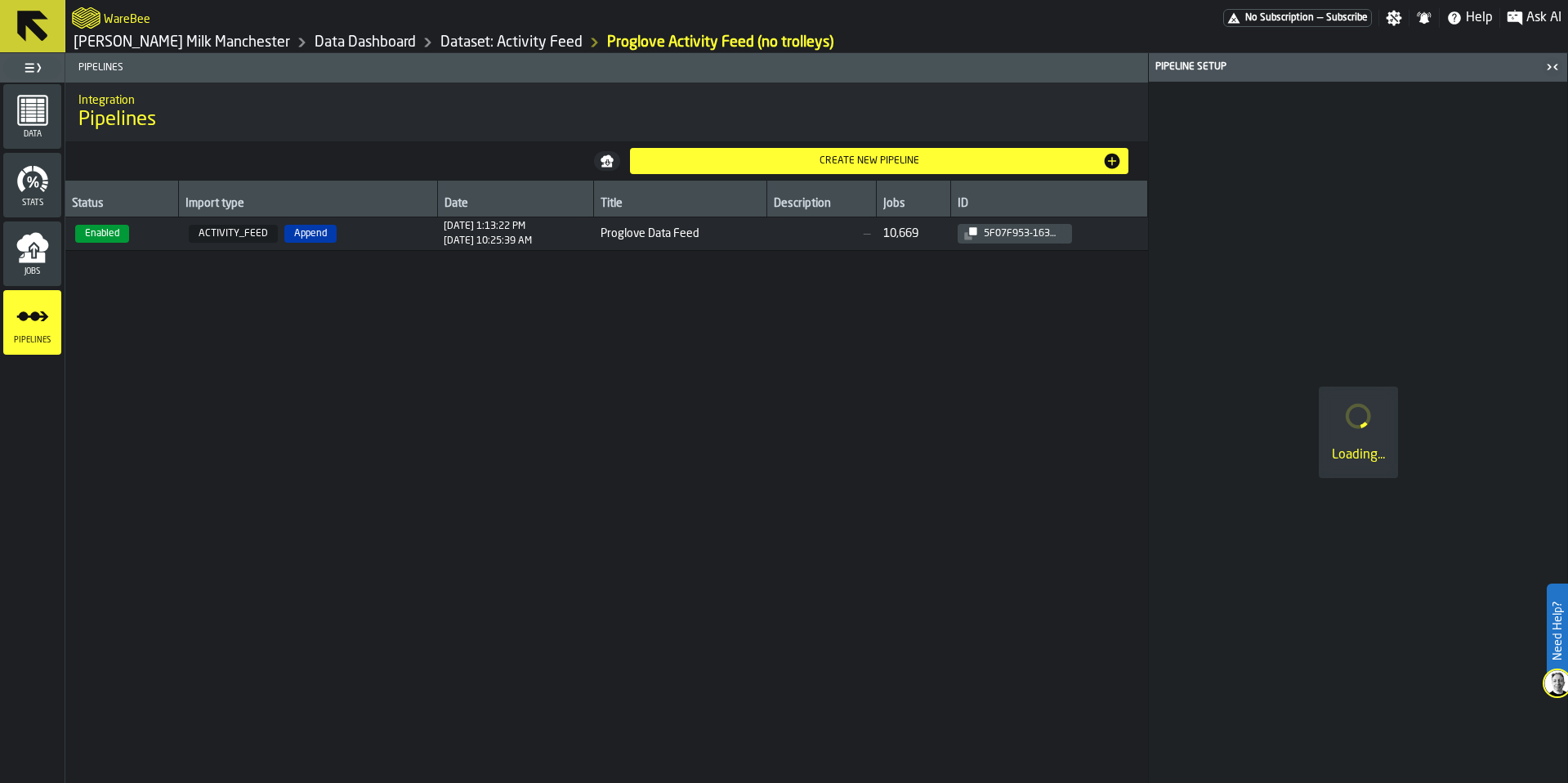
click at [629, 245] on td "Proglove Data Feed" at bounding box center [679, 234] width 172 height 33
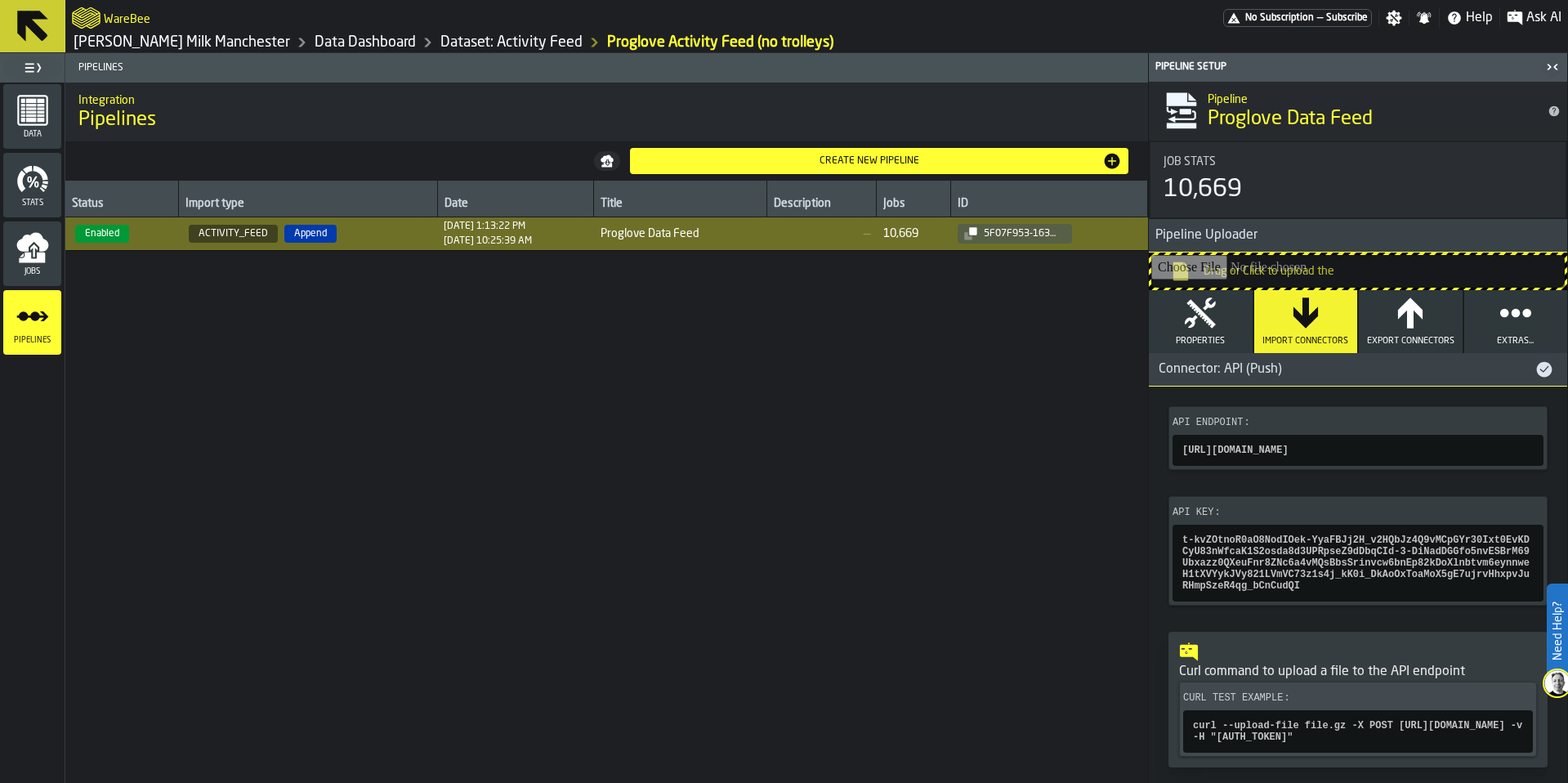
click at [192, 43] on link "[PERSON_NAME] Milk Manchester" at bounding box center [181, 42] width 216 height 18
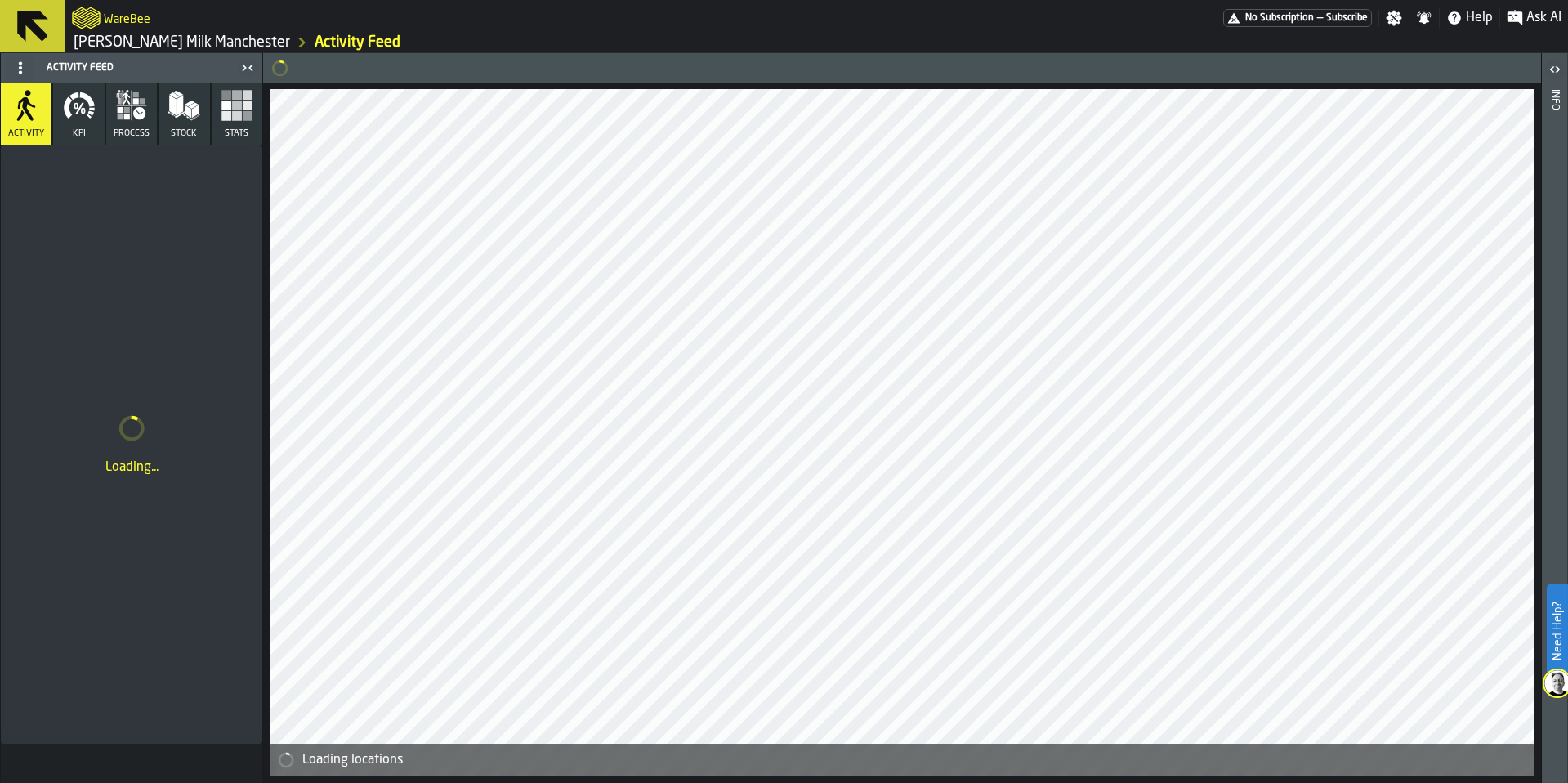
click at [315, 48] on link "Activity Feed" at bounding box center [357, 42] width 86 height 18
click at [132, 18] on h2 "WareBee" at bounding box center [127, 18] width 47 height 17
click at [87, 19] on icon "logo-header" at bounding box center [86, 18] width 29 height 23
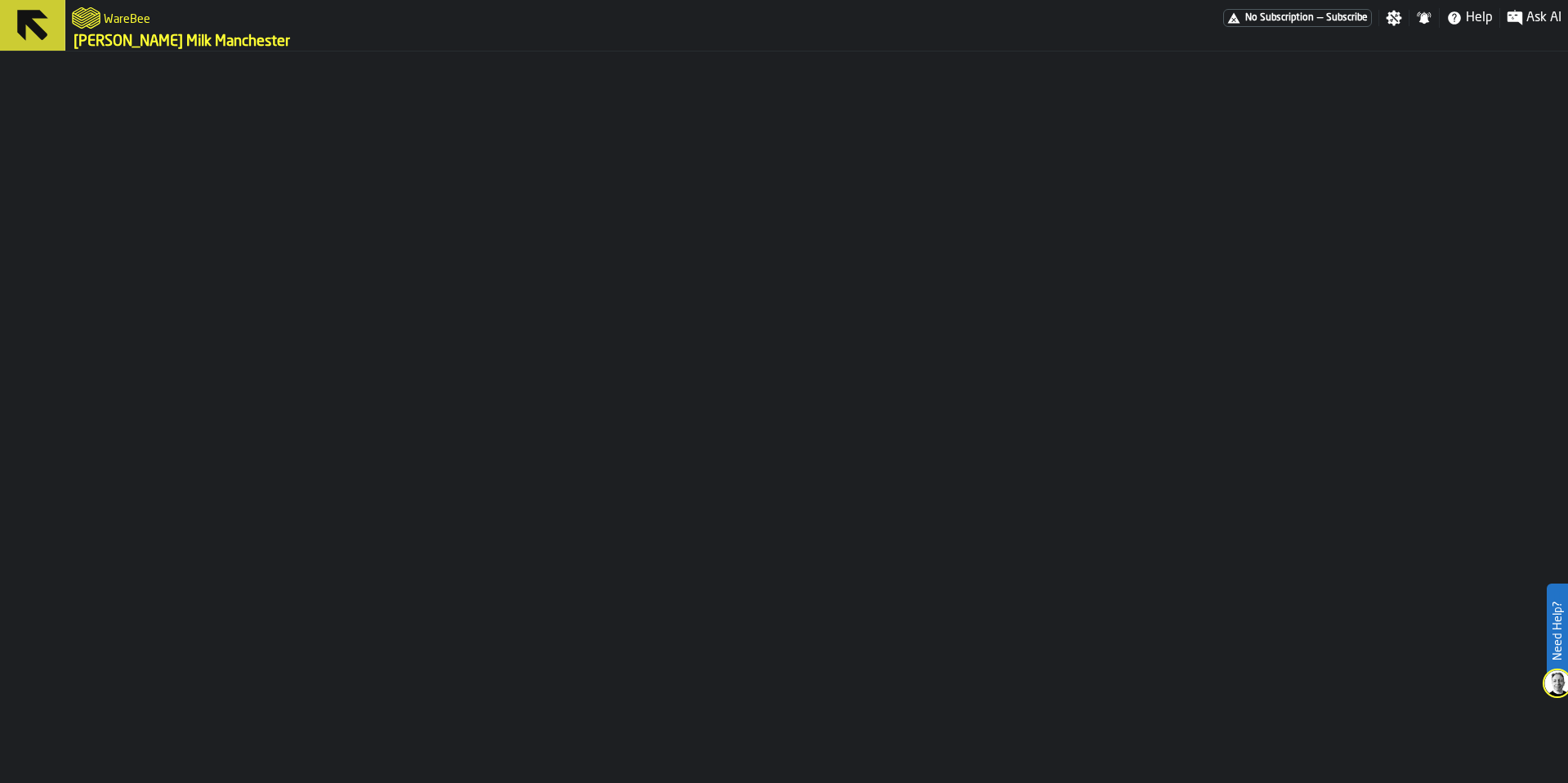
click at [110, 41] on link "[PERSON_NAME] Milk Manchester" at bounding box center [181, 42] width 216 height 18
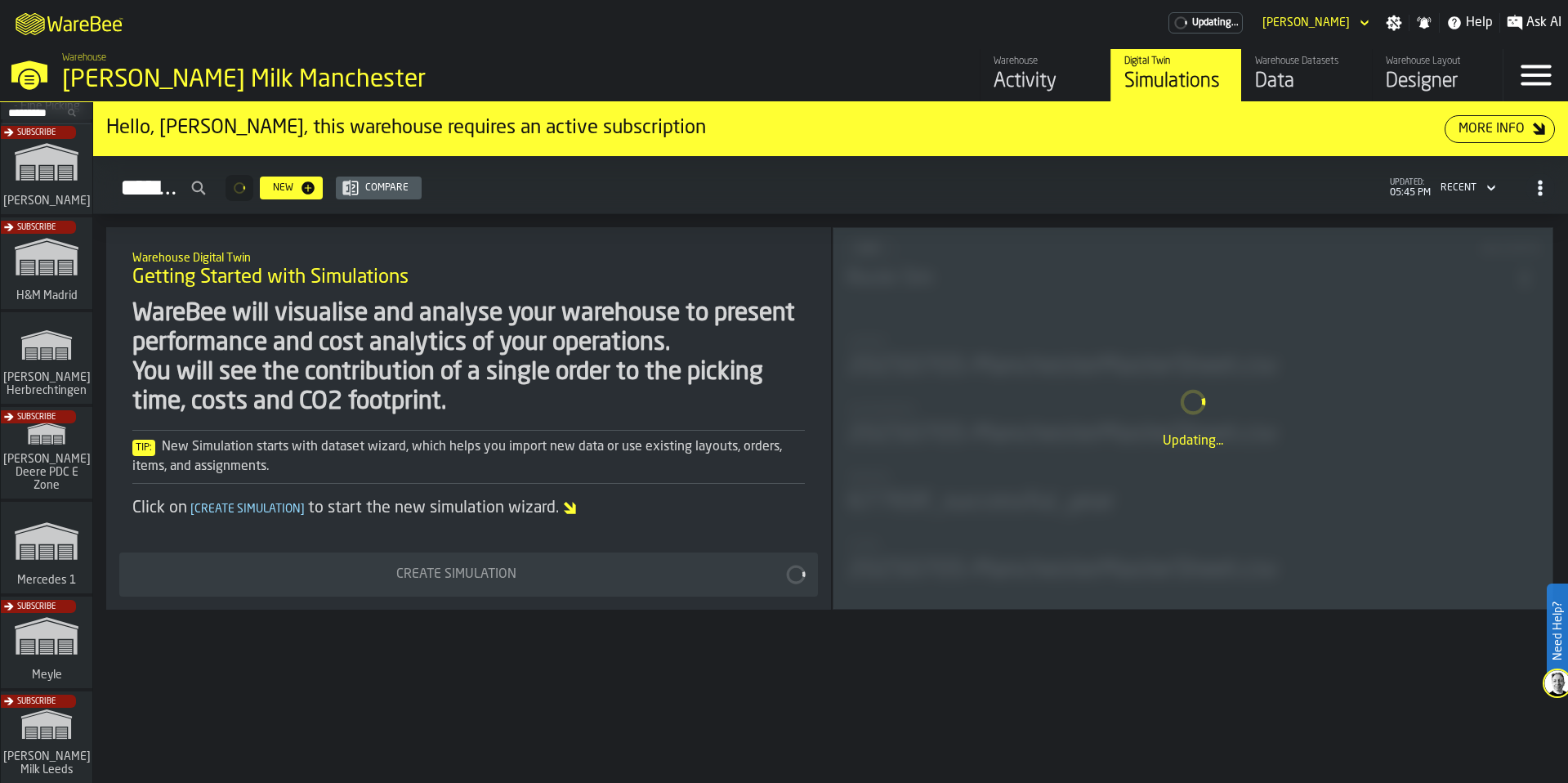
scroll to position [491, 0]
